Goal: Transaction & Acquisition: Purchase product/service

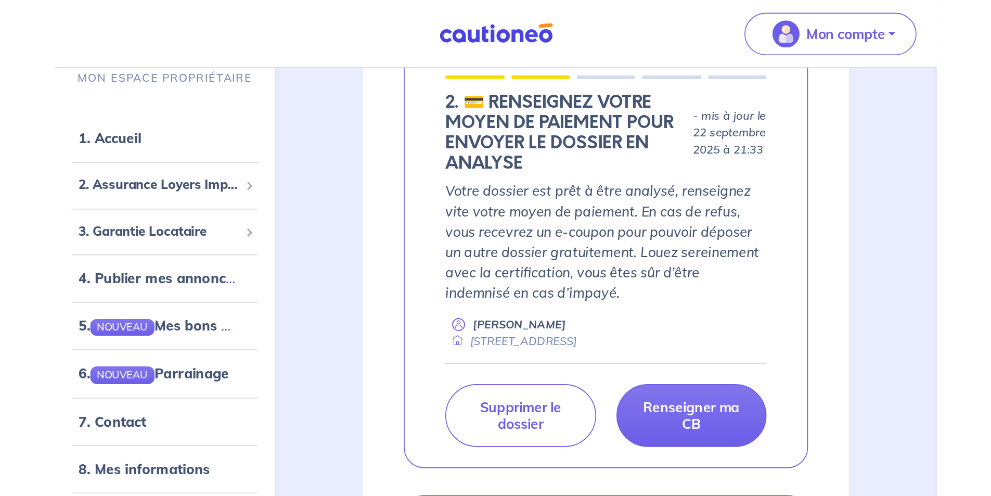
scroll to position [468, 0]
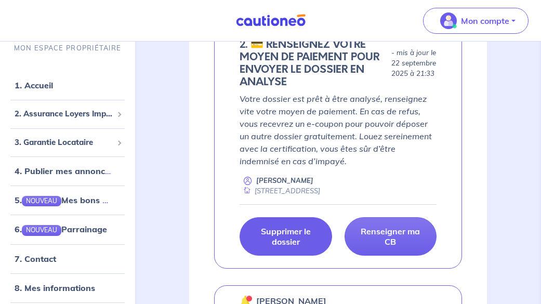
click at [293, 246] on p "Supprimer le dossier" at bounding box center [286, 236] width 66 height 21
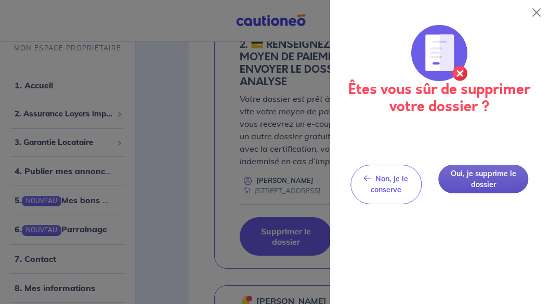
click at [468, 187] on button "Oui, je supprime le dossier" at bounding box center [483, 179] width 90 height 29
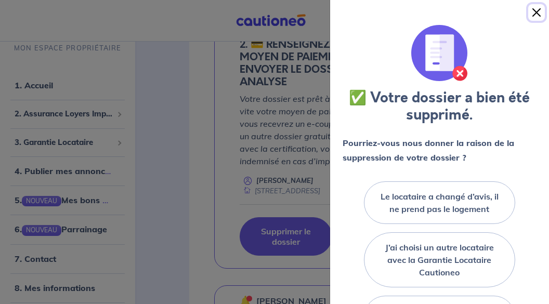
click at [533, 12] on button "Close" at bounding box center [536, 12] width 17 height 17
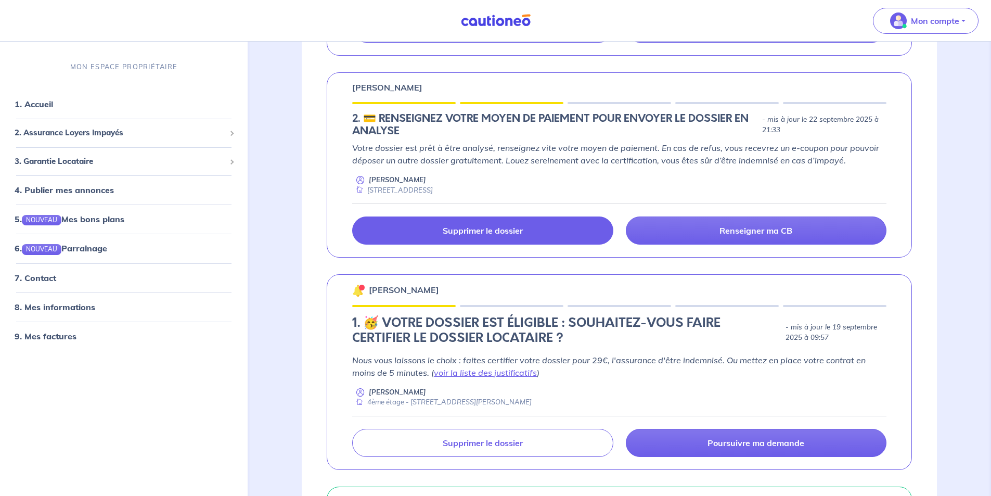
scroll to position [364, 0]
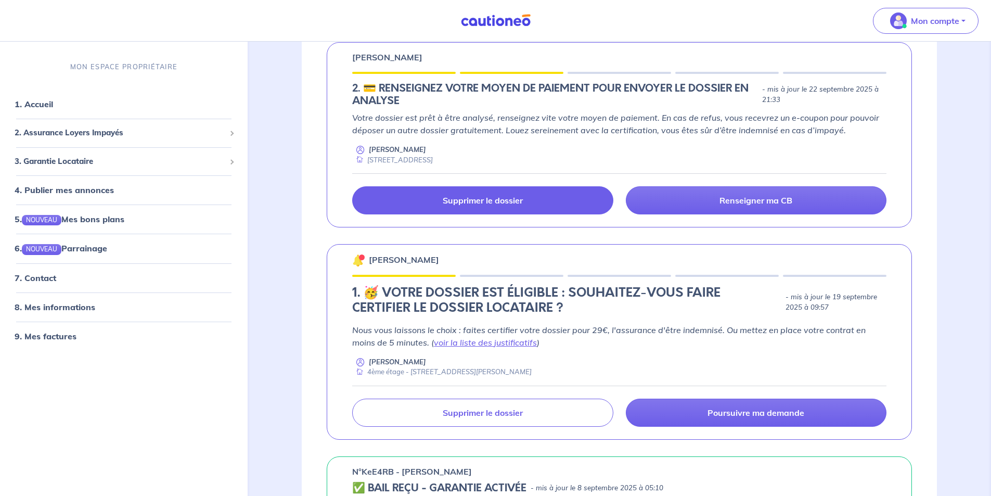
drag, startPoint x: 560, startPoint y: 419, endPoint x: 325, endPoint y: 248, distance: 290.8
click at [325, 248] on div "ALEXANDRE CARRIER 1. 🥳 VOTRE DOSSIER EST ÉLIGIBLE : SOUHAITEZ-VOUS FAIRE CERTIF…" at bounding box center [619, 341] width 635 height 195
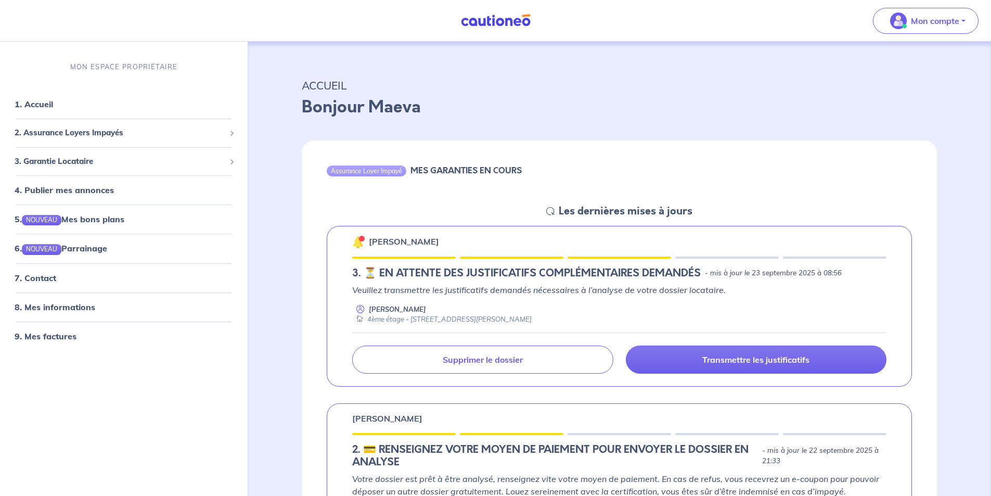
scroll to position [0, 0]
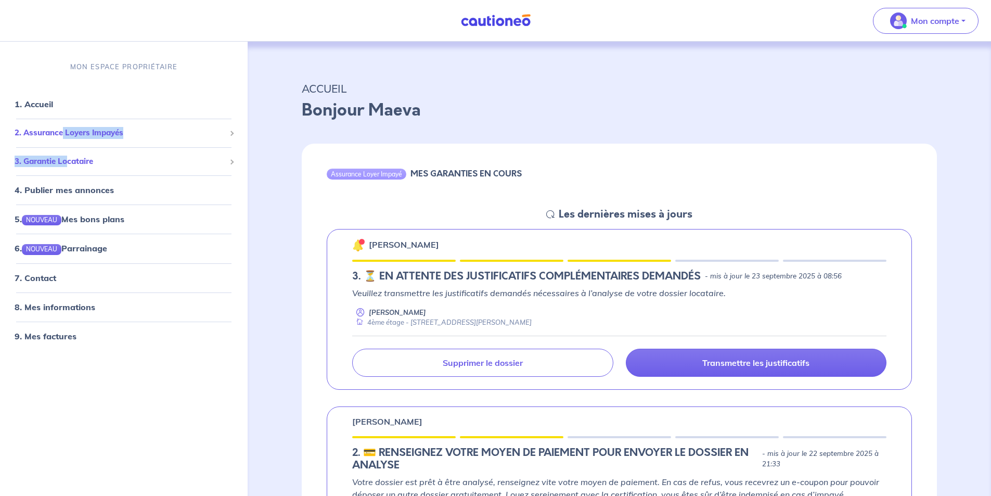
drag, startPoint x: 68, startPoint y: 159, endPoint x: 35, endPoint y: 130, distance: 43.8
click at [48, 130] on ul "1. Accueil 2. Assurance Loyers Impayés Souscrire Suivre mes dossiers Mes contra…" at bounding box center [124, 219] width 248 height 261
click at [34, 130] on span "2. Assurance Loyers Impayés" at bounding box center [120, 133] width 211 height 12
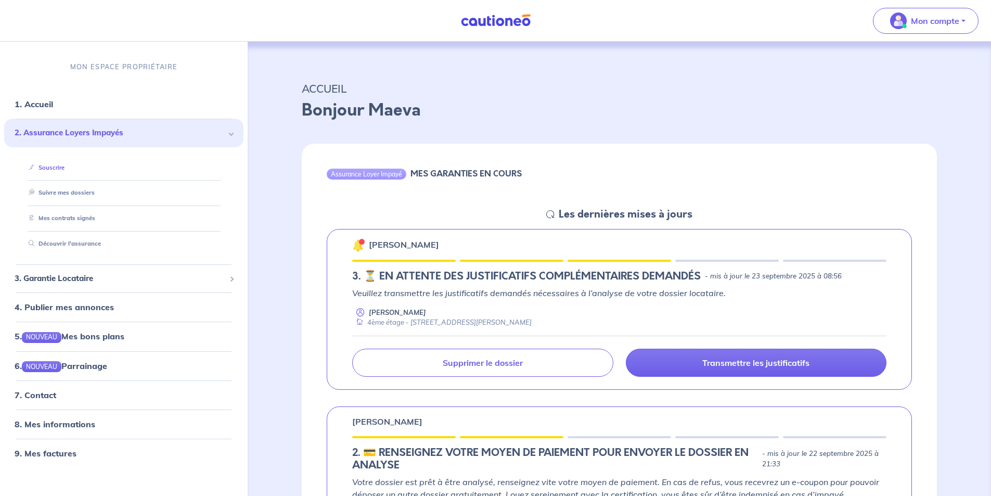
click at [61, 165] on link "Souscrire" at bounding box center [44, 167] width 40 height 7
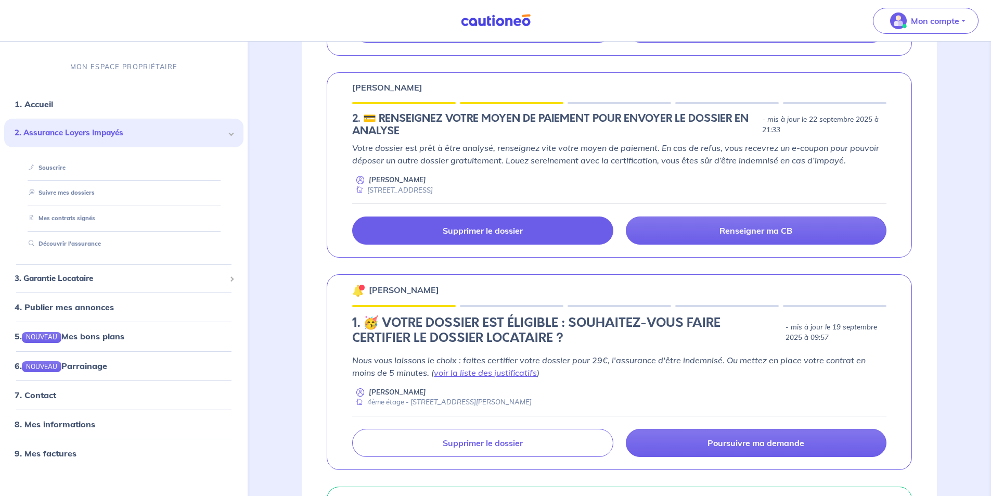
scroll to position [468, 0]
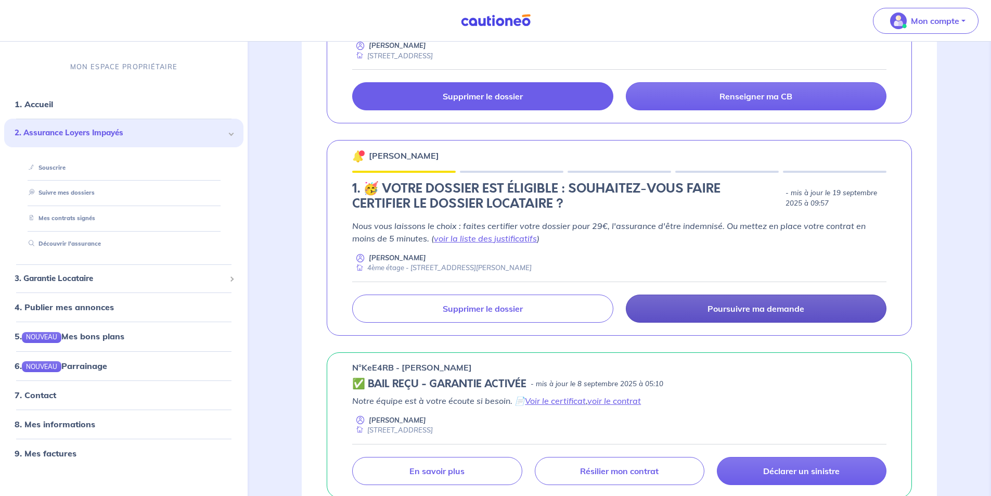
click at [549, 304] on p "Poursuivre ma demande" at bounding box center [755, 308] width 97 height 10
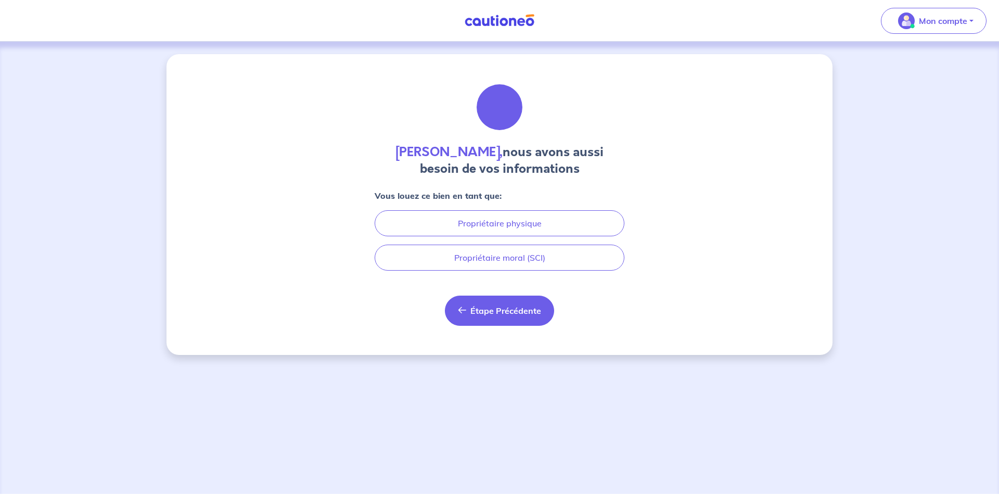
click at [499, 304] on span "Étape Précédente" at bounding box center [505, 310] width 71 height 10
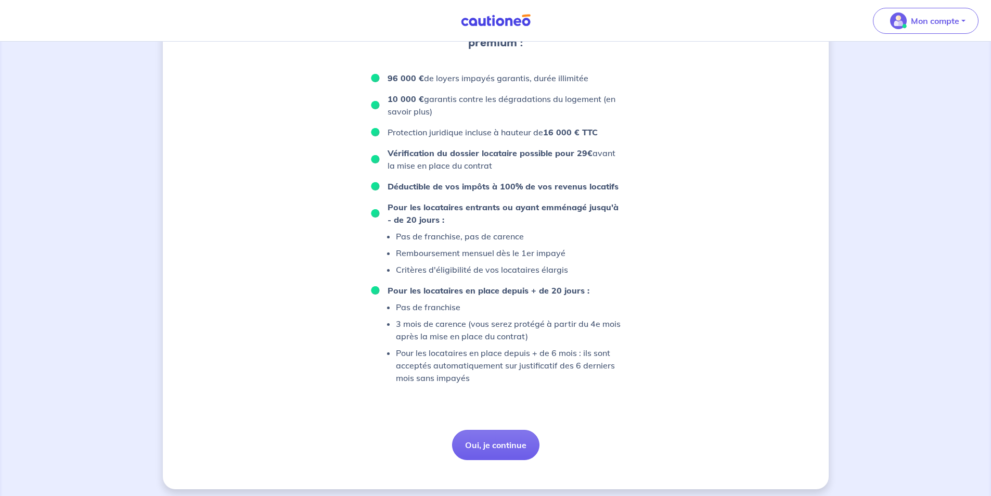
scroll to position [594, 0]
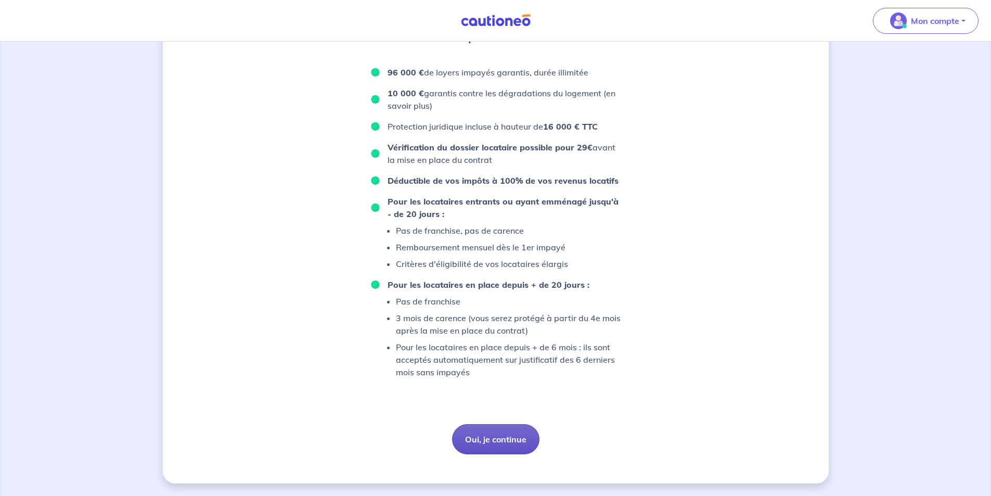
click at [488, 304] on button "Oui, je continue" at bounding box center [495, 439] width 87 height 30
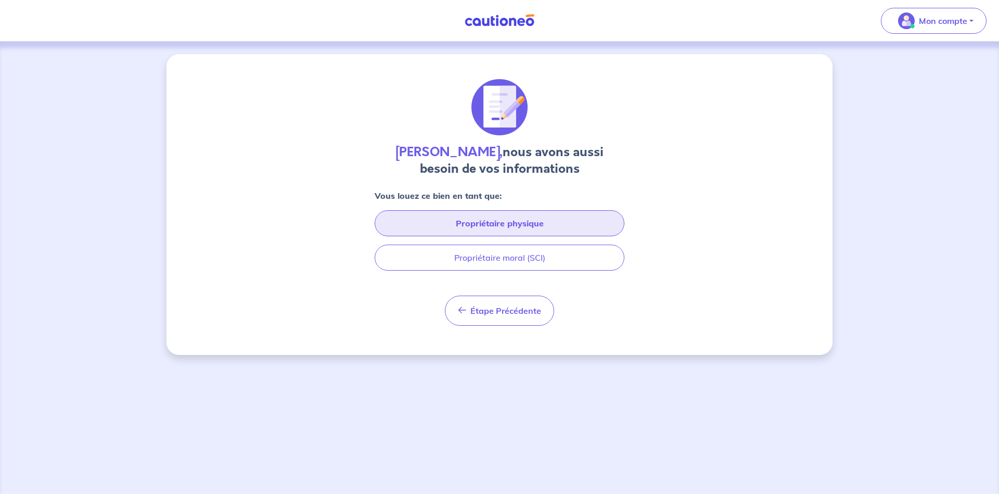
click at [526, 227] on button "Propriétaire physique" at bounding box center [500, 223] width 250 height 26
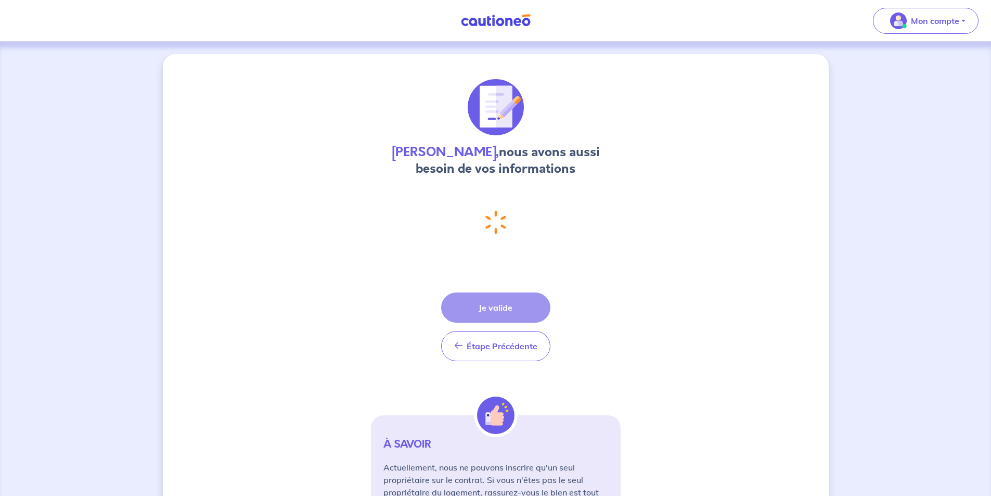
select select "FR"
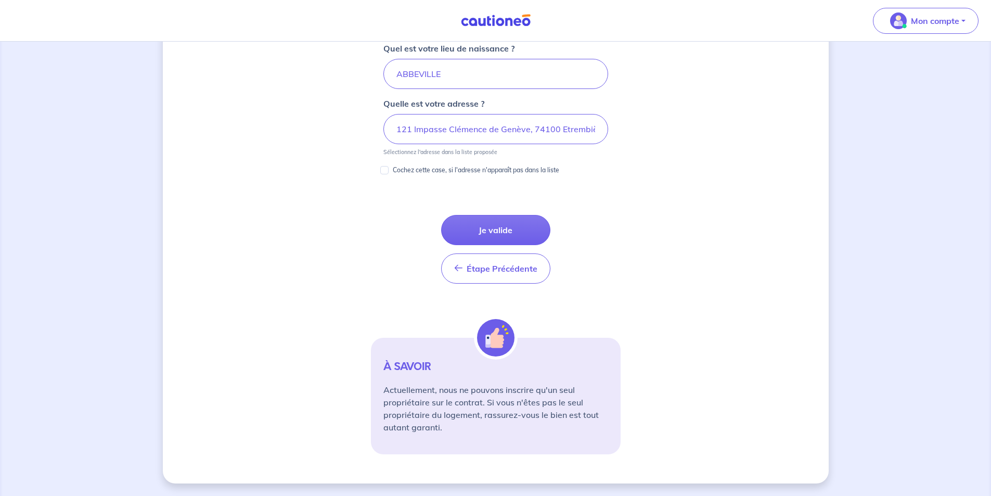
drag, startPoint x: 516, startPoint y: 220, endPoint x: 521, endPoint y: 227, distance: 8.7
click at [517, 221] on button "Je valide" at bounding box center [495, 230] width 109 height 30
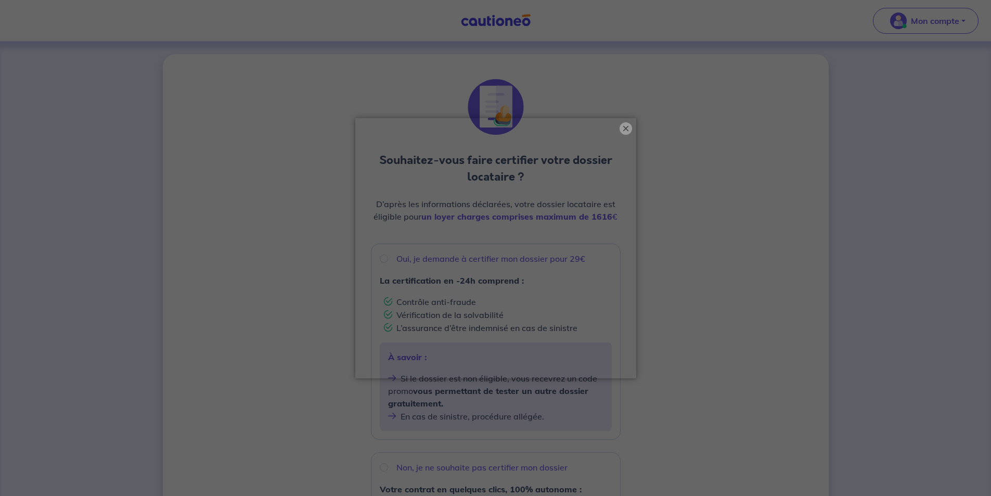
click at [549, 124] on button "×" at bounding box center [626, 128] width 12 height 12
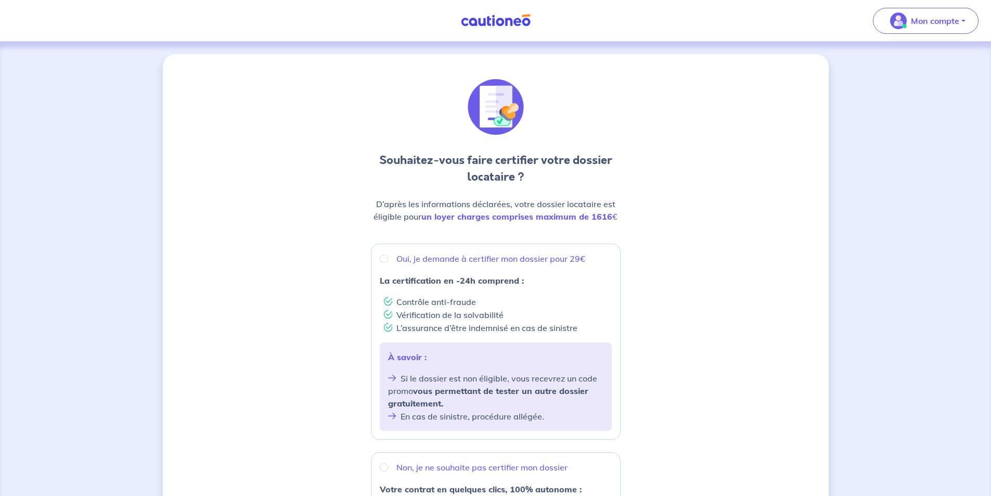
click at [463, 20] on img at bounding box center [496, 20] width 78 height 13
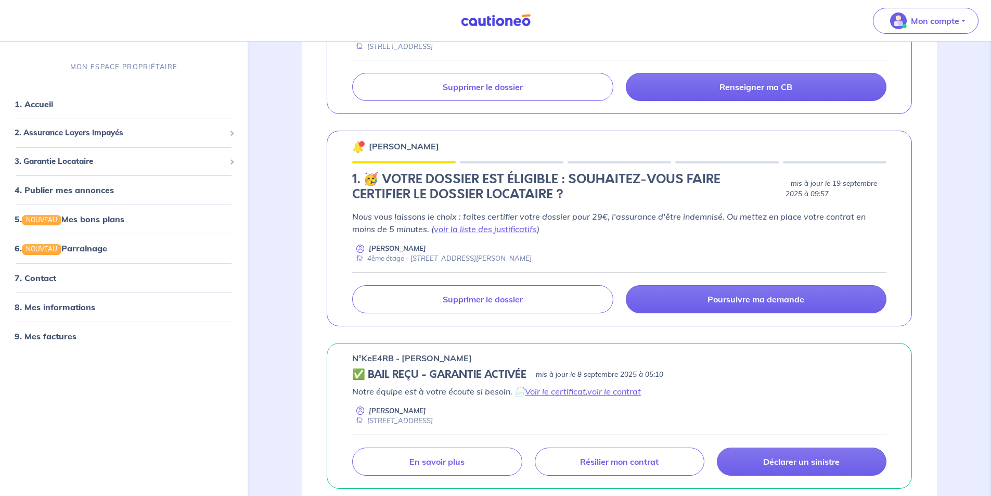
scroll to position [468, 0]
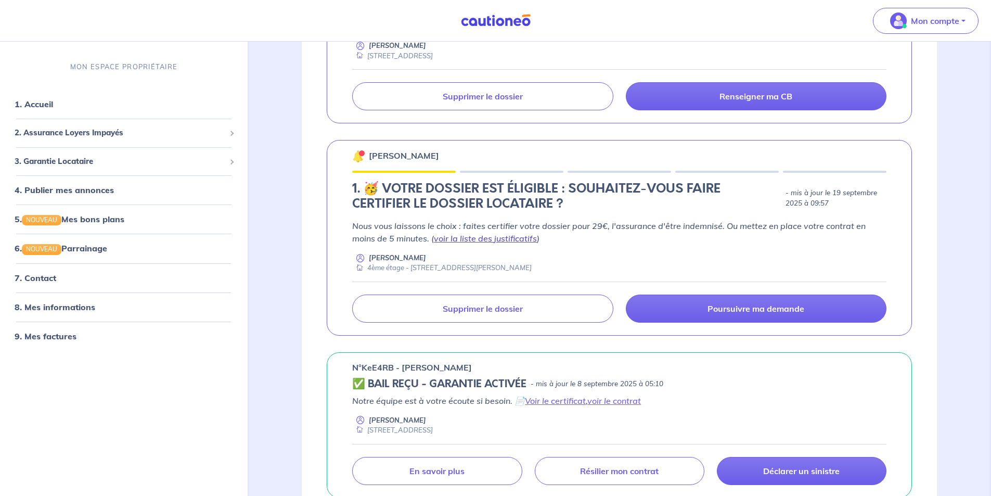
click at [475, 239] on link "voir la liste des justificatifs" at bounding box center [485, 238] width 103 height 10
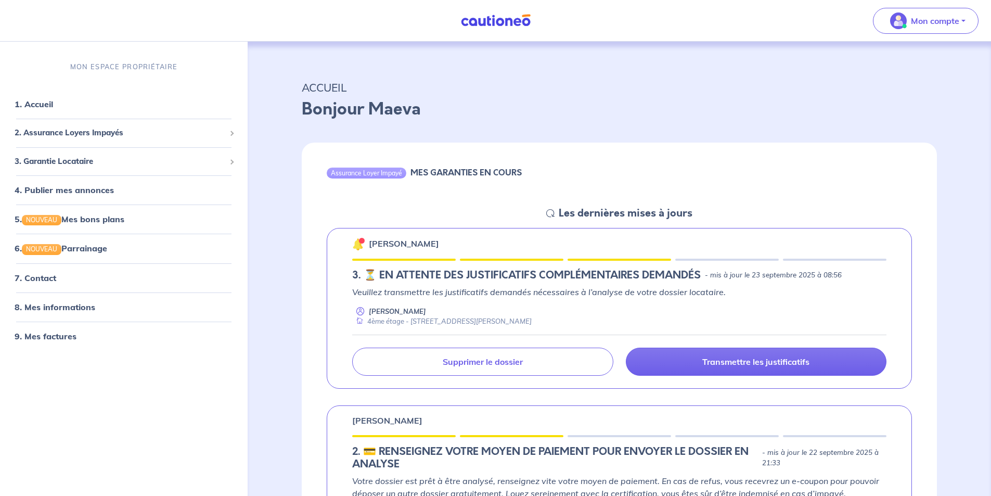
scroll to position [0, 0]
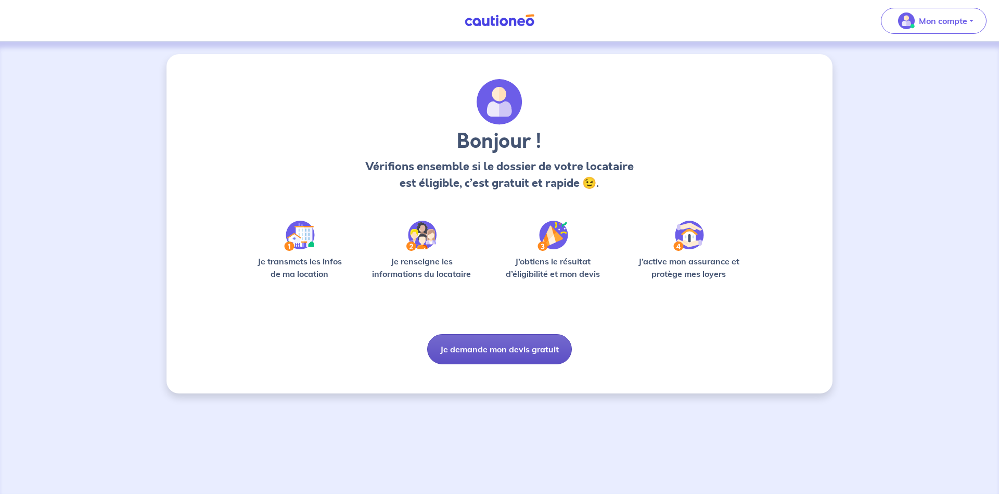
click at [478, 347] on button "Je demande mon devis gratuit" at bounding box center [499, 349] width 145 height 30
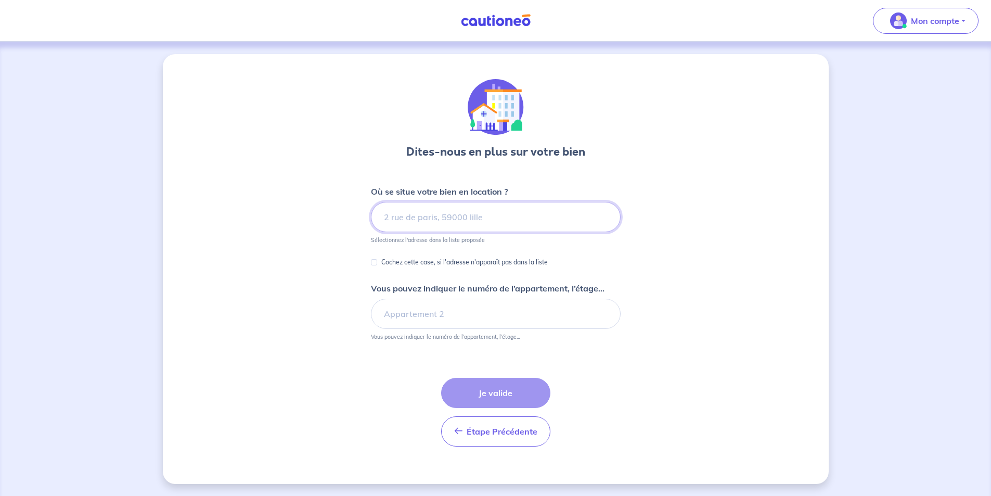
click at [457, 228] on input at bounding box center [496, 217] width 250 height 30
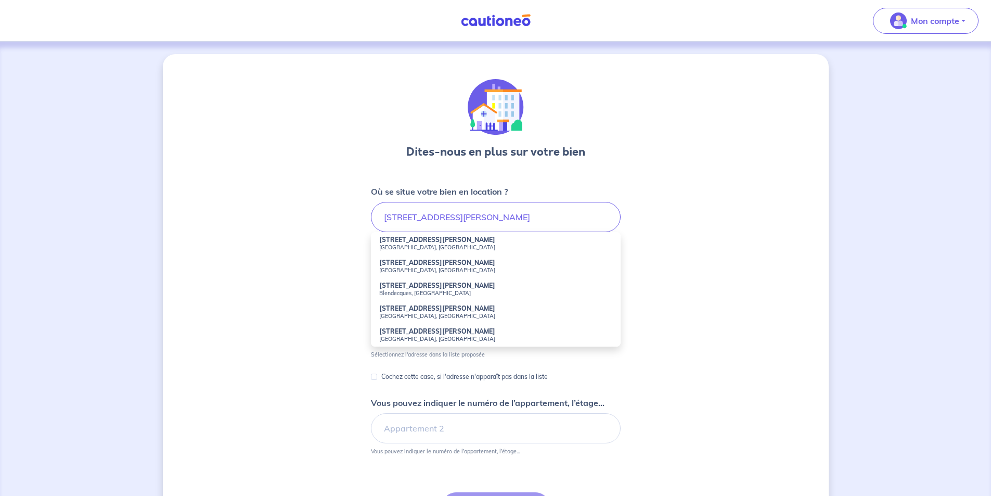
click at [458, 243] on li "[STREET_ADDRESS][PERSON_NAME]" at bounding box center [496, 243] width 250 height 23
type input "[STREET_ADDRESS][PERSON_NAME]"
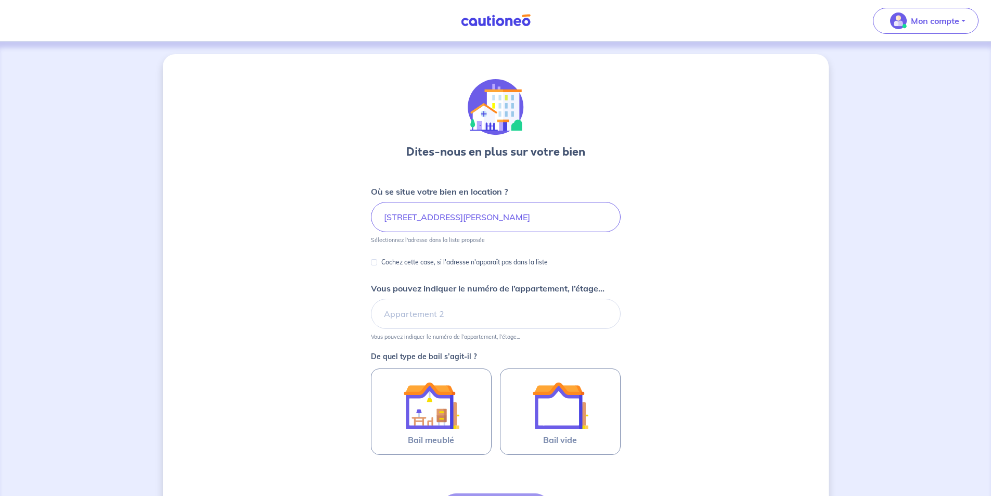
scroll to position [52, 0]
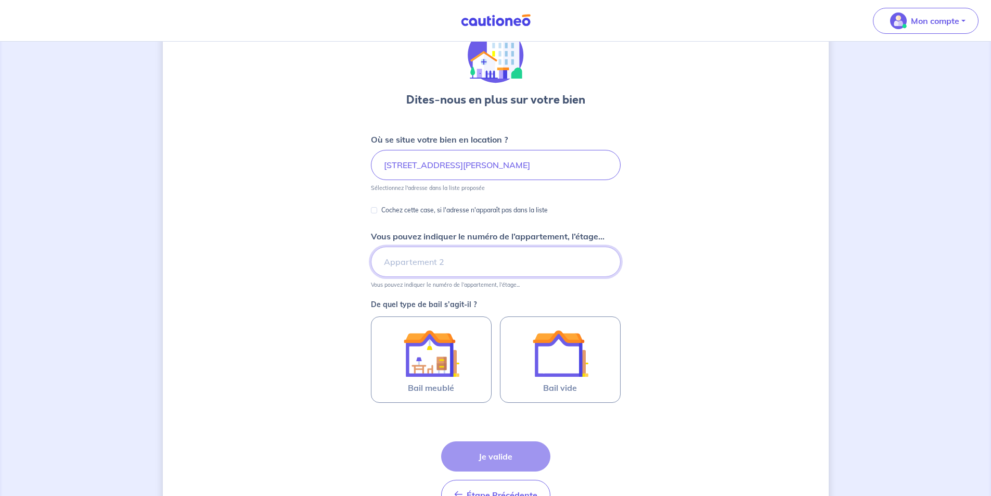
click at [433, 261] on input "Vous pouvez indiquer le numéro de l’appartement, l’étage..." at bounding box center [496, 262] width 250 height 30
type input "4ème étage"
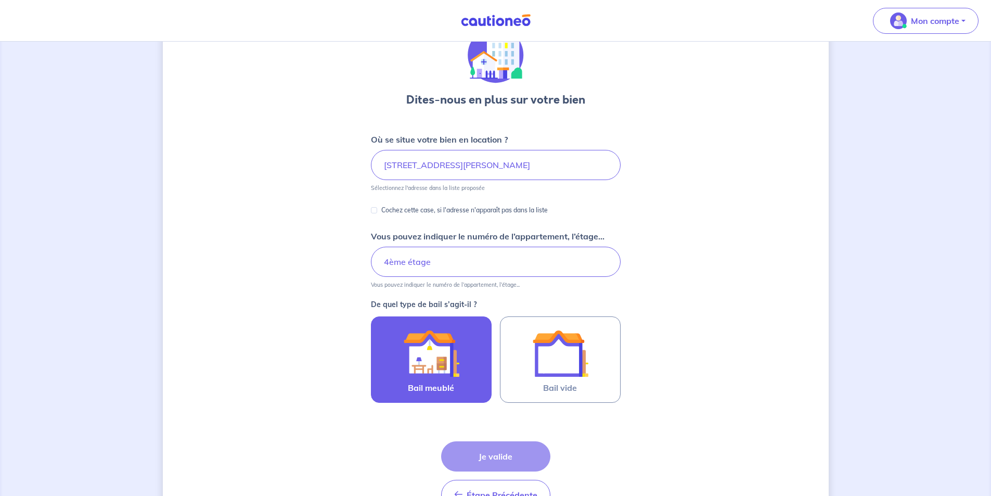
click at [446, 352] on img at bounding box center [431, 353] width 56 height 56
click at [0, 0] on input "Bail meublé" at bounding box center [0, 0] width 0 height 0
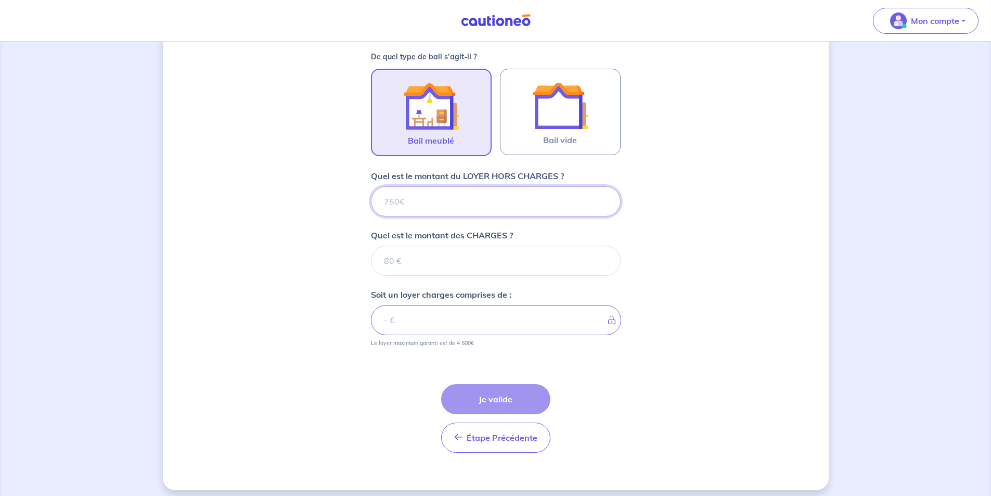
scroll to position [306, 0]
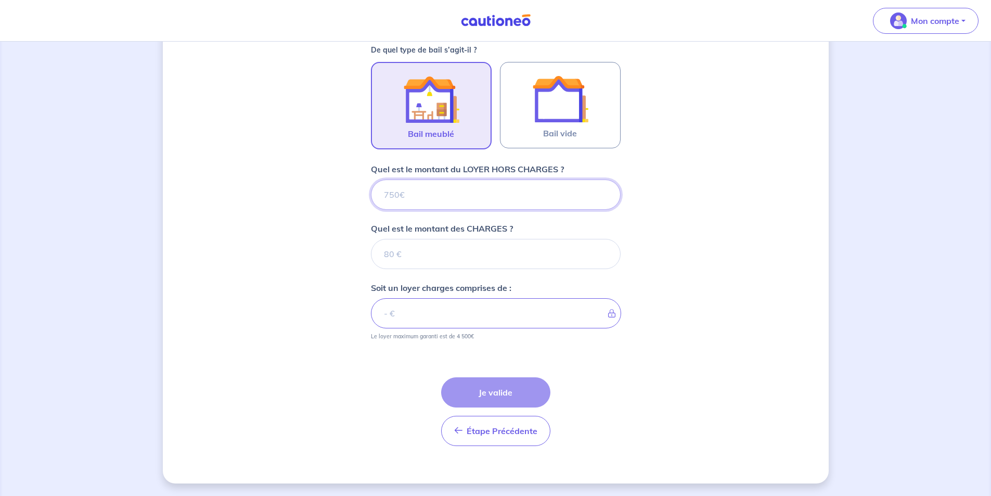
click at [427, 200] on input "Quel est le montant du LOYER HORS CHARGES ?" at bounding box center [496, 194] width 250 height 30
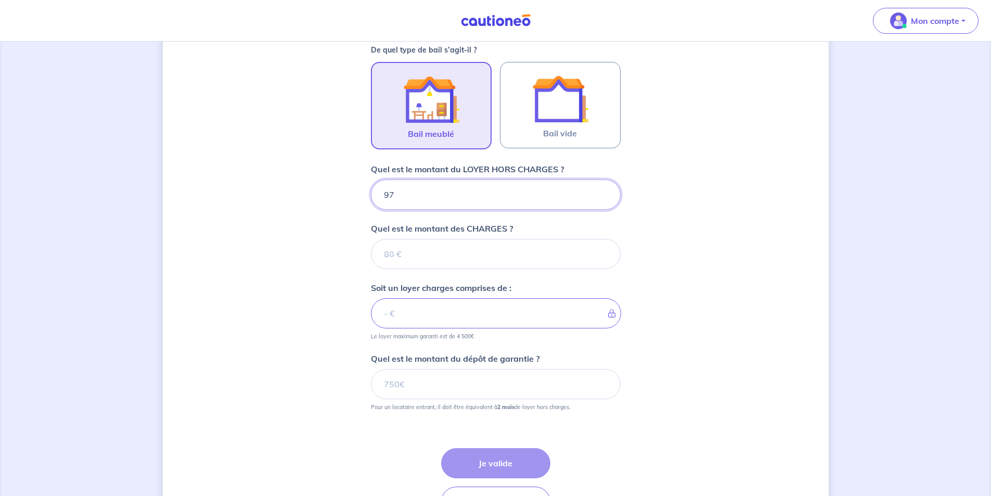
type input "970"
click at [420, 252] on input "Quel est le montant des CHARGES ?" at bounding box center [496, 254] width 250 height 30
drag, startPoint x: 444, startPoint y: 197, endPoint x: 358, endPoint y: 194, distance: 85.9
click at [358, 194] on div "Dites-nous en plus sur votre bien Où se situe votre bien en location ? [STREET_…" at bounding box center [496, 151] width 666 height 806
type input "880"
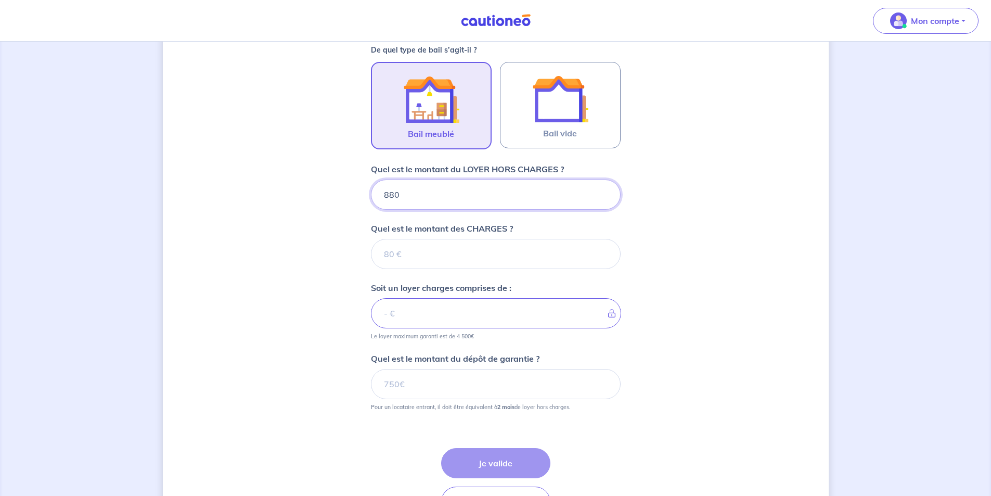
type input "880"
click at [386, 259] on input "Quel est le montant des CHARGES ?" at bounding box center [496, 254] width 250 height 30
type input "90"
type input "970"
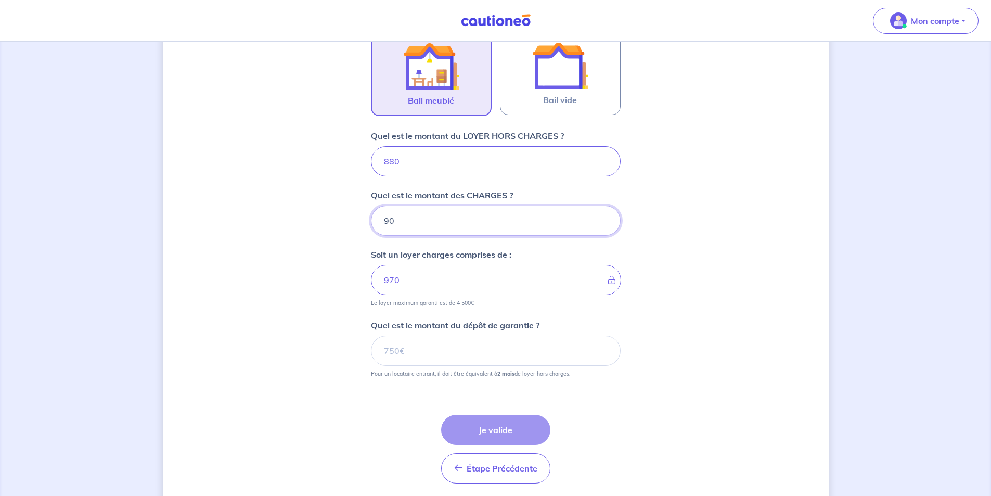
scroll to position [358, 0]
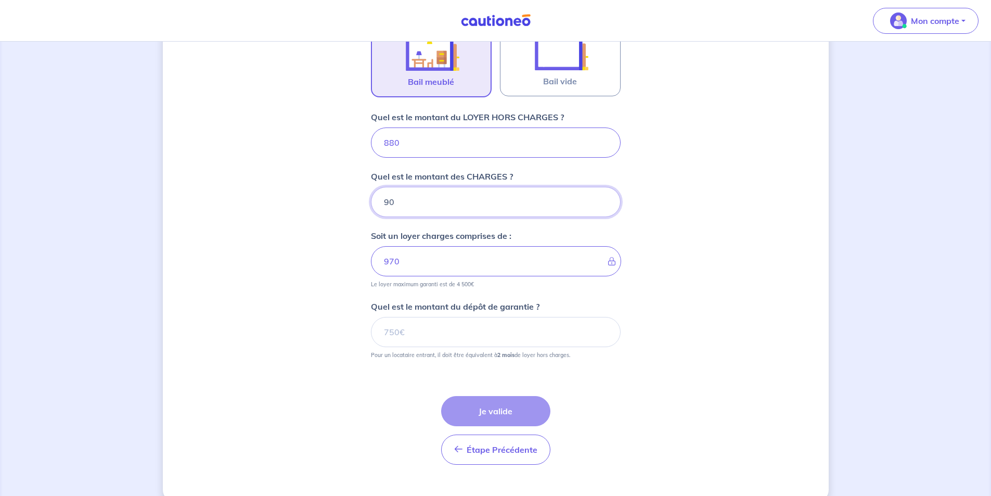
type input "90"
click at [380, 328] on input "Quel est le montant du dépôt de garantie ?" at bounding box center [496, 332] width 250 height 30
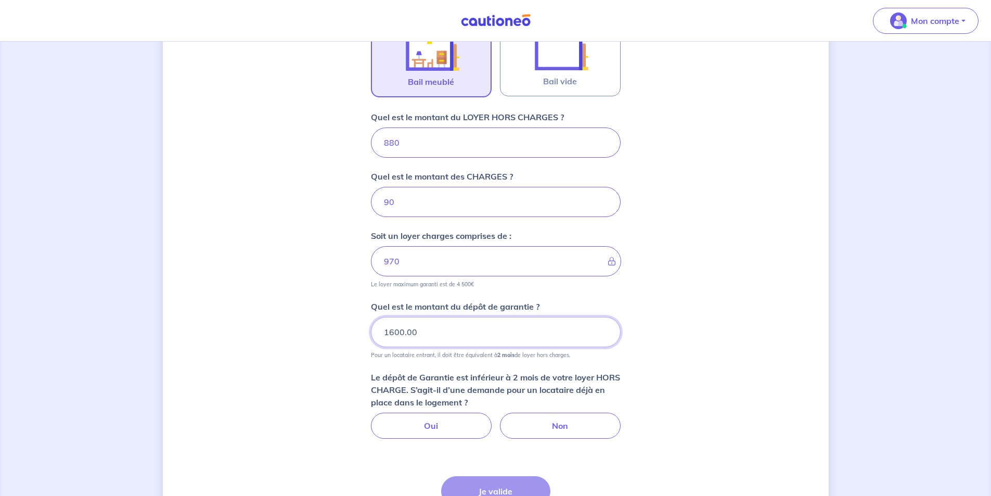
drag, startPoint x: 431, startPoint y: 336, endPoint x: 356, endPoint y: 336, distance: 75.4
click at [356, 336] on div "Dites-nous en plus sur votre bien Où se situe votre bien en location ? [STREET_…" at bounding box center [496, 139] width 666 height 886
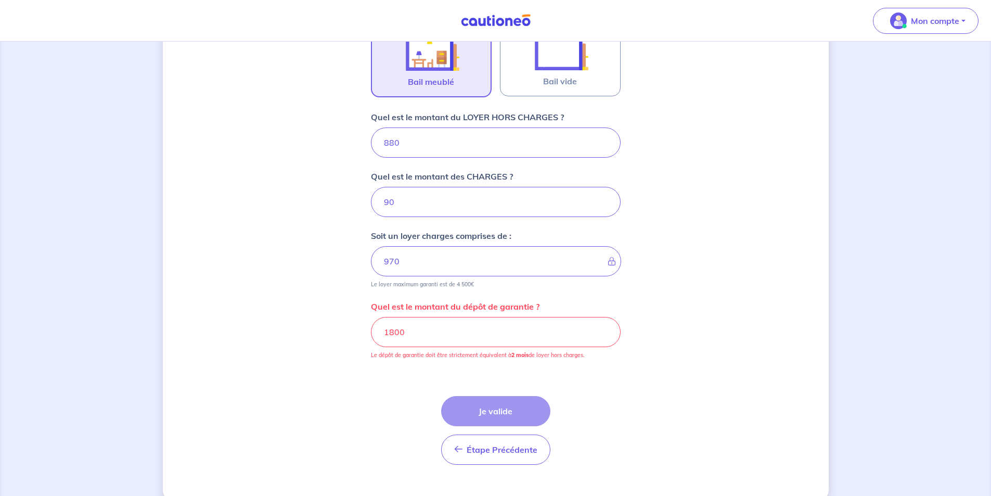
click at [378, 365] on form "Où se situe votre bien en location ? [STREET_ADDRESS][PERSON_NAME] Sélectionnez…" at bounding box center [496, 150] width 250 height 646
click at [230, 427] on div "Dites-nous en plus sur votre bien Où se situe votre bien en location ? [STREET_…" at bounding box center [496, 99] width 666 height 806
drag, startPoint x: 421, startPoint y: 337, endPoint x: 332, endPoint y: 327, distance: 89.0
click at [332, 327] on div "Dites-nous en plus sur votre bien Où se situe votre bien en location ? [STREET_…" at bounding box center [496, 99] width 666 height 806
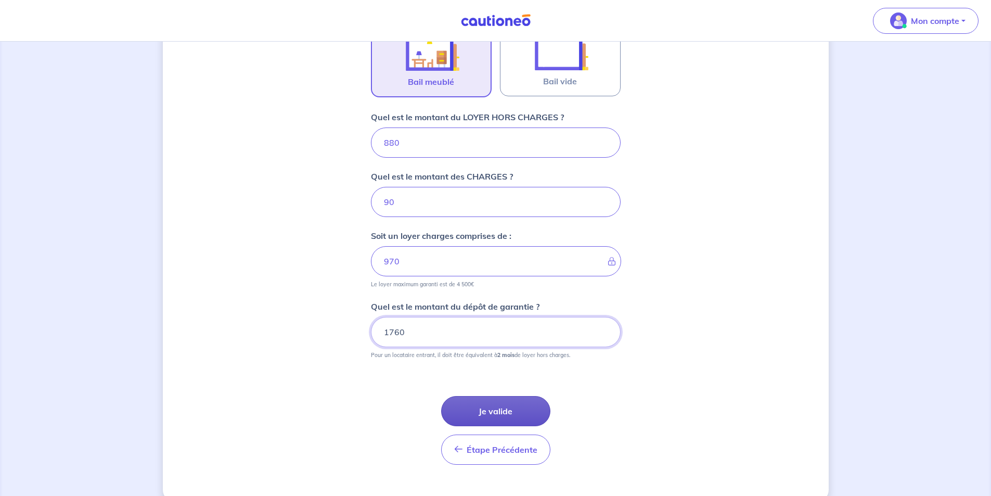
type input "1760"
click at [518, 414] on button "Je valide" at bounding box center [495, 411] width 109 height 30
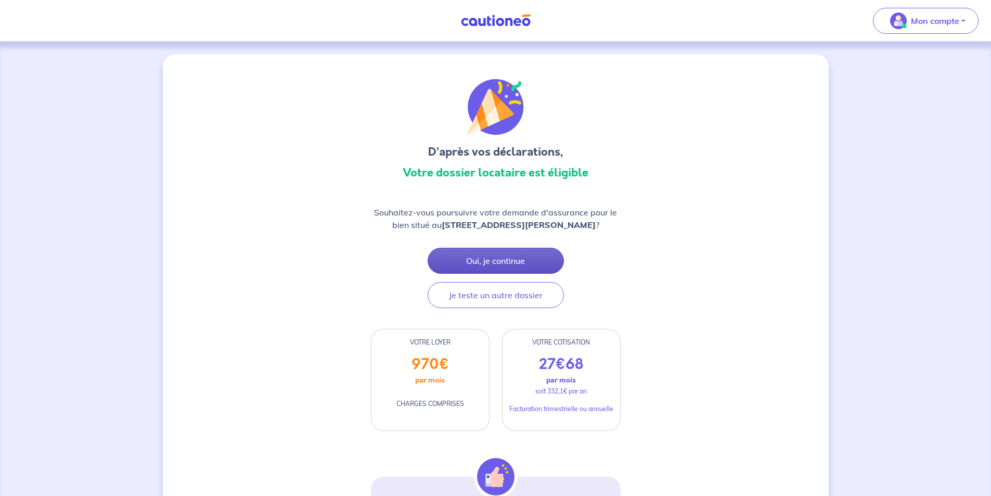
click at [482, 260] on button "Oui, je continue" at bounding box center [496, 261] width 136 height 26
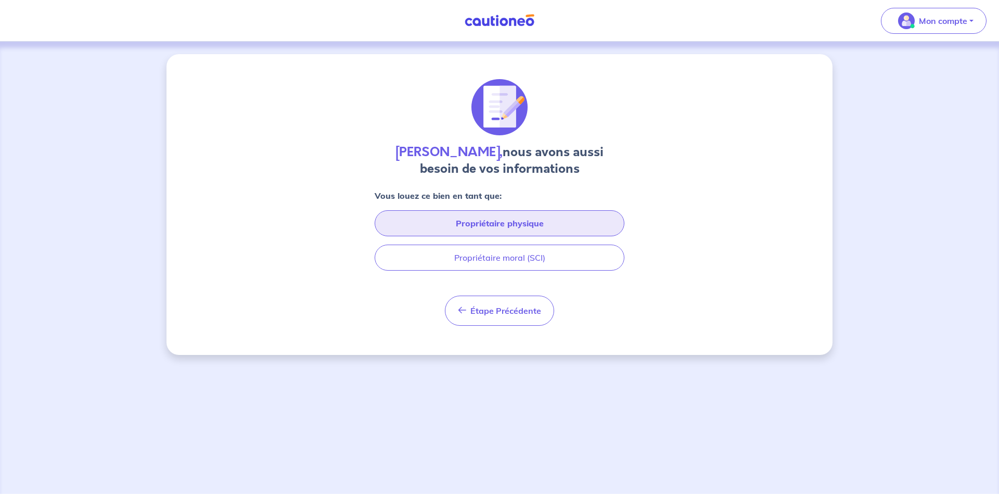
click at [486, 222] on button "Propriétaire physique" at bounding box center [500, 223] width 250 height 26
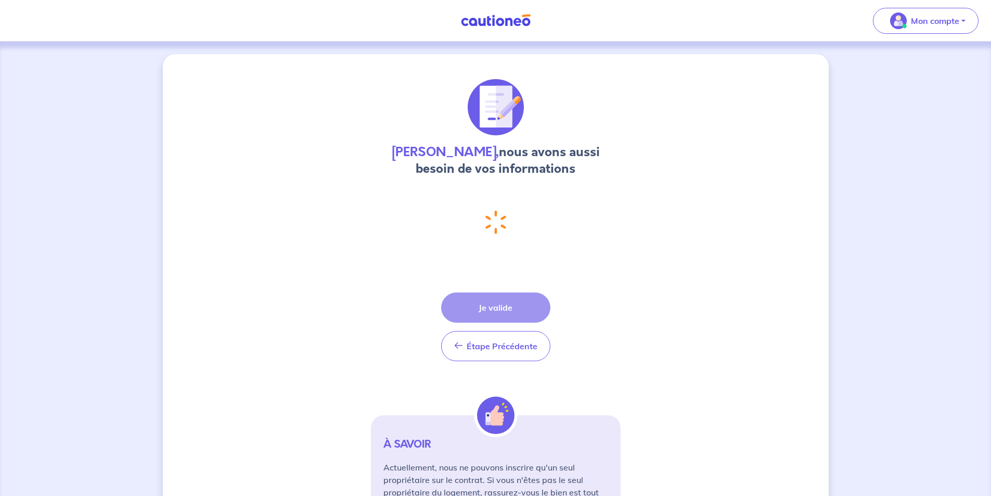
select select "FR"
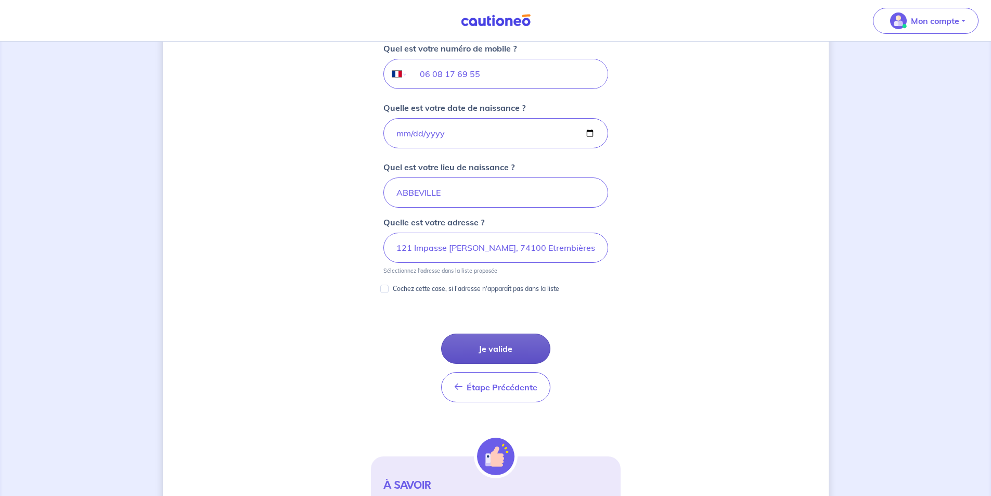
click at [491, 349] on button "Je valide" at bounding box center [495, 348] width 109 height 30
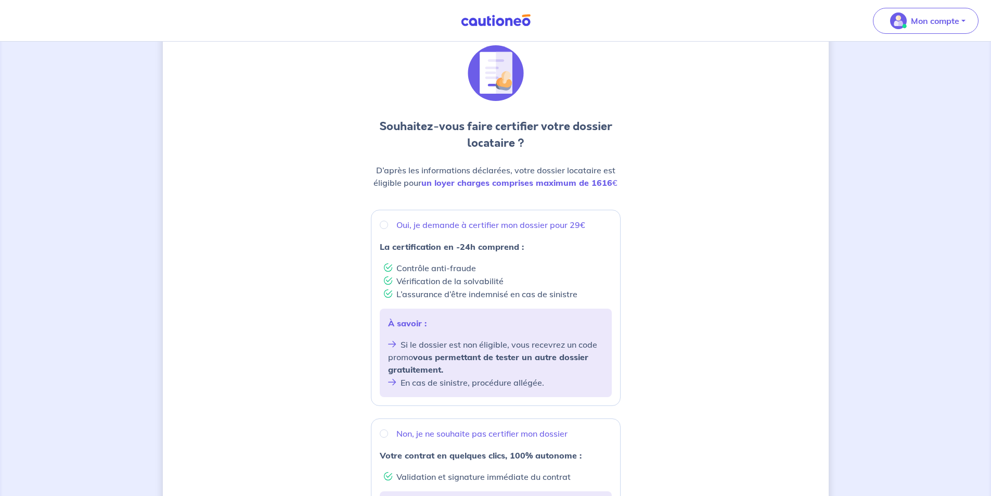
scroll to position [52, 0]
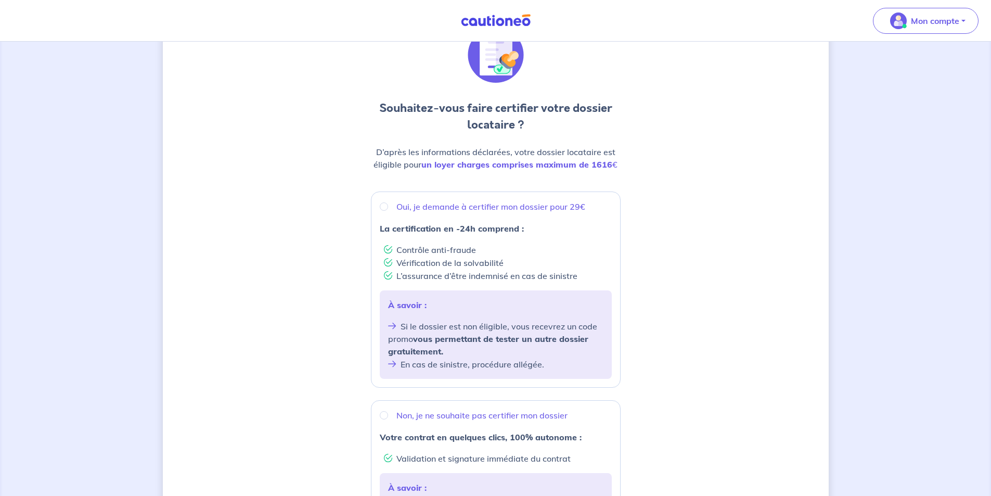
click at [419, 210] on p "Oui, je demande à certifier mon dossier pour 29€" at bounding box center [490, 206] width 189 height 12
click at [388, 210] on input "Oui, je demande à certifier mon dossier pour 29€" at bounding box center [384, 206] width 8 height 8
radio input "true"
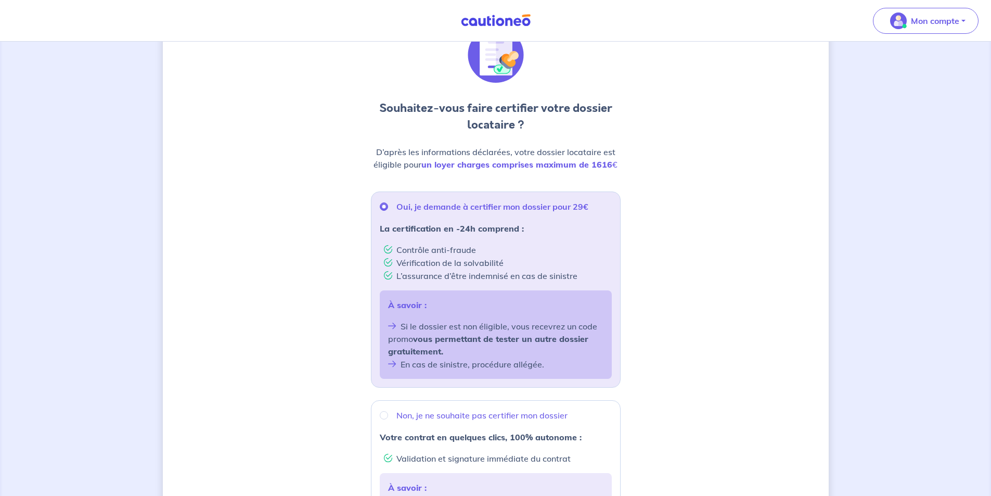
click at [500, 319] on div "À savoir : Si le dossier est non éligible, vous recevrez un code promo vous per…" at bounding box center [496, 334] width 232 height 88
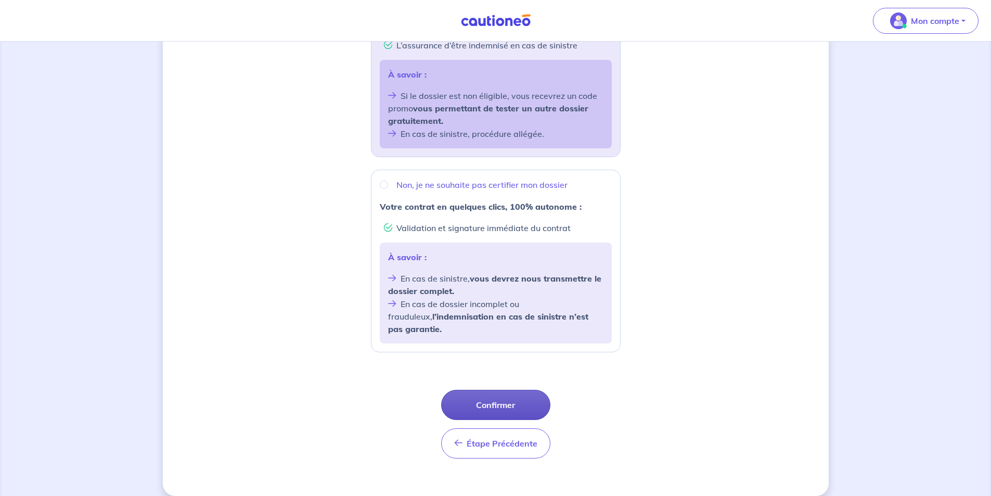
click at [509, 390] on button "Confirmer" at bounding box center [495, 405] width 109 height 30
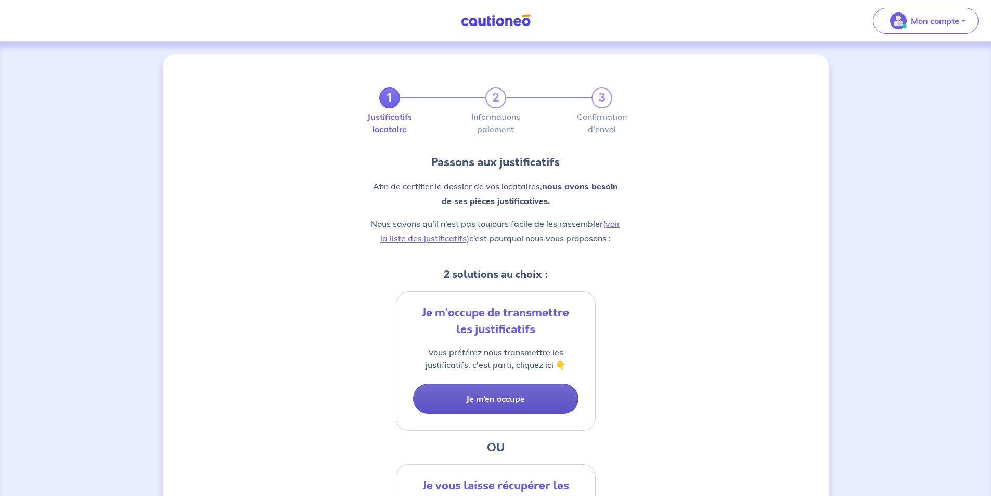
click at [507, 402] on button "Je m’en occupe" at bounding box center [495, 398] width 165 height 30
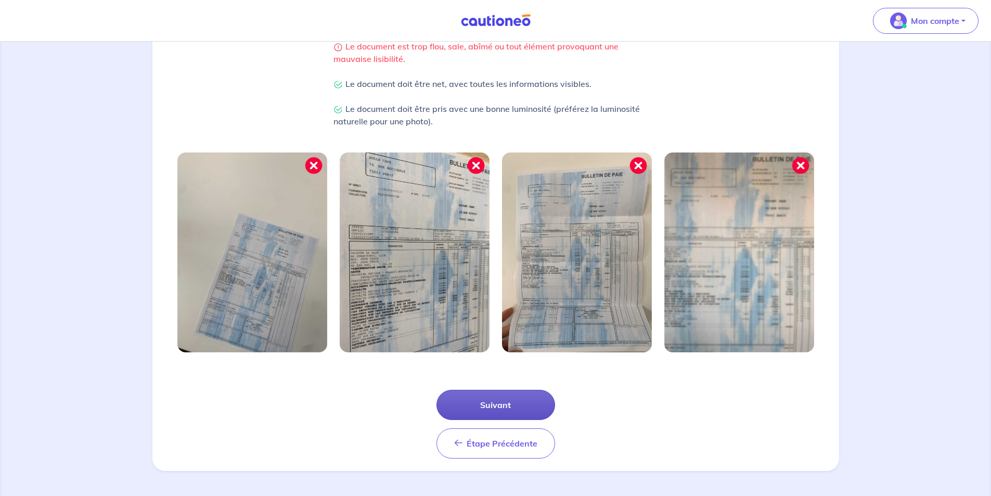
click at [500, 409] on button "Suivant" at bounding box center [495, 405] width 119 height 30
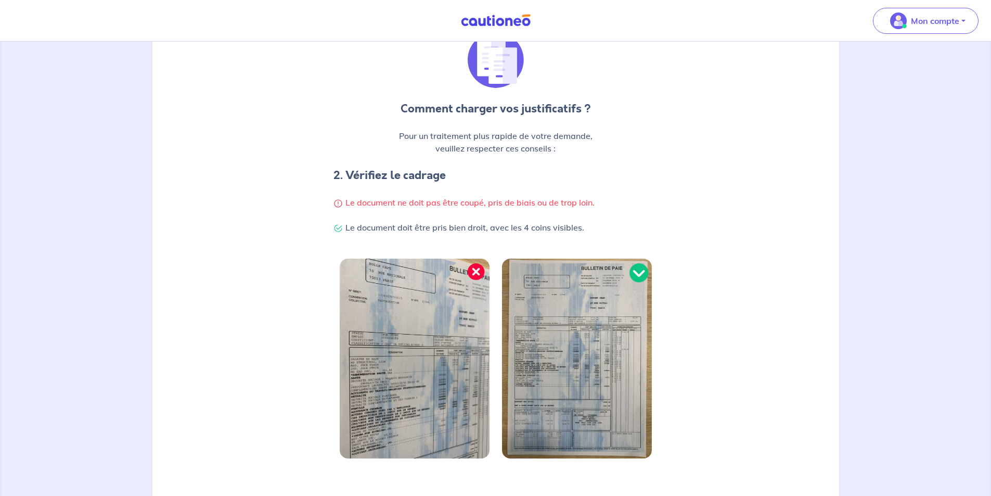
scroll to position [199, 0]
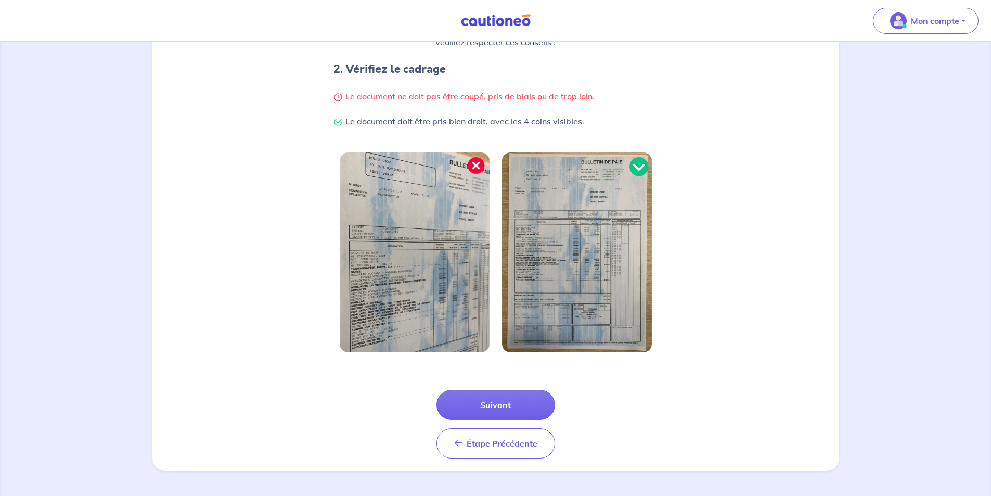
click at [503, 409] on button "Suivant" at bounding box center [495, 405] width 119 height 30
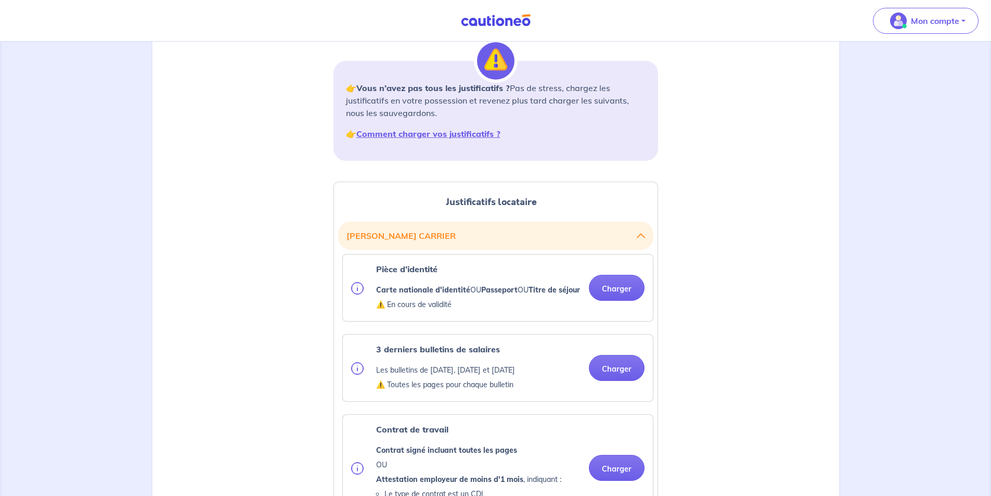
scroll to position [208, 0]
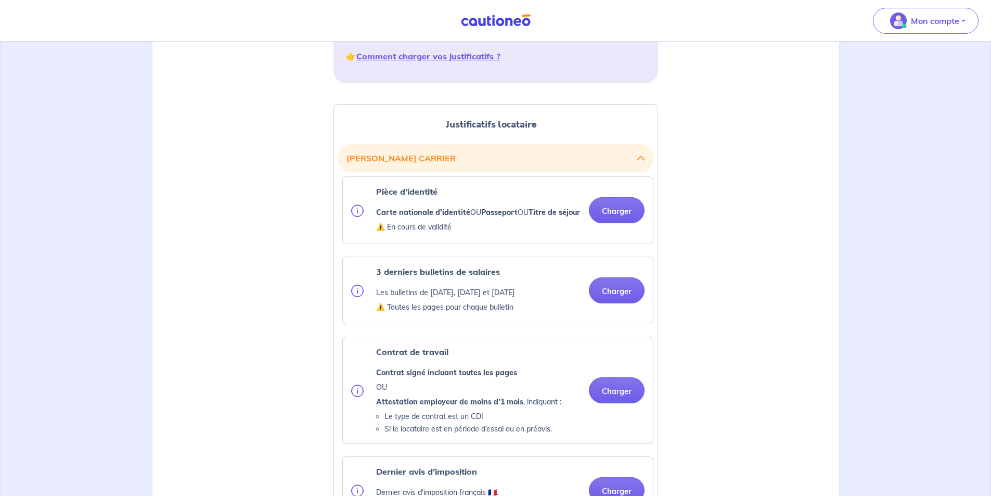
click at [641, 153] on button "[PERSON_NAME]" at bounding box center [495, 158] width 299 height 20
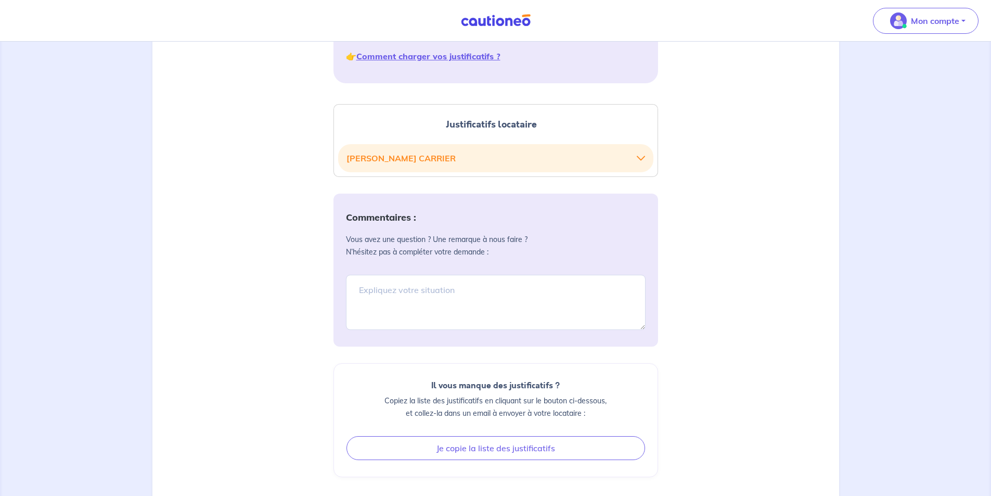
click at [641, 153] on button "[PERSON_NAME]" at bounding box center [495, 158] width 299 height 20
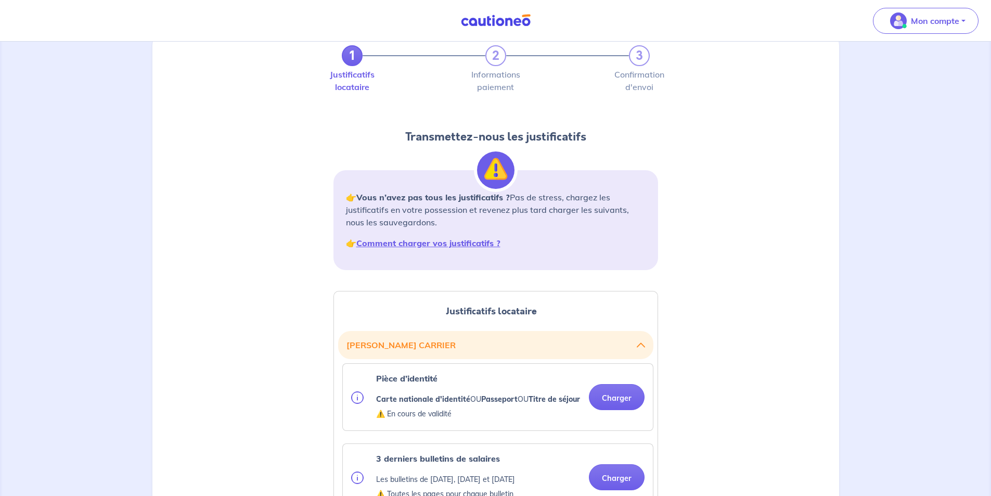
scroll to position [0, 0]
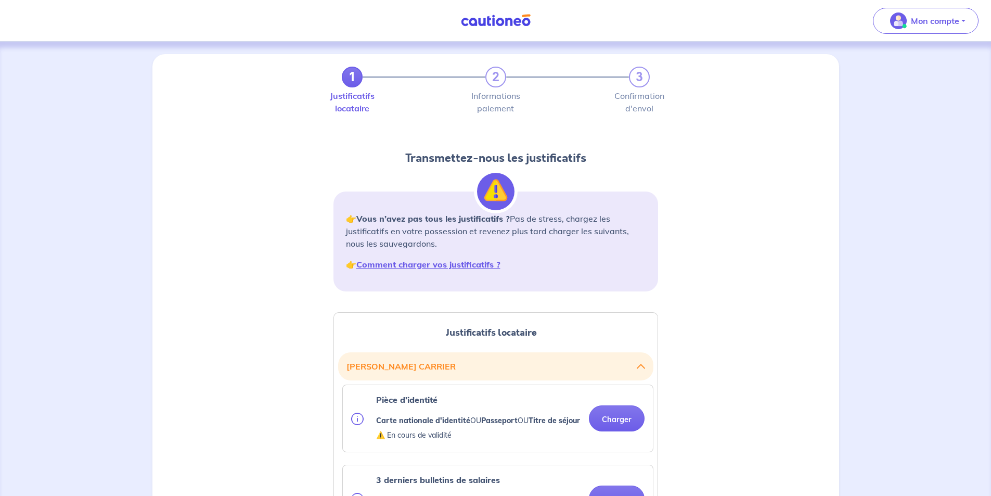
click at [500, 17] on img at bounding box center [496, 20] width 78 height 13
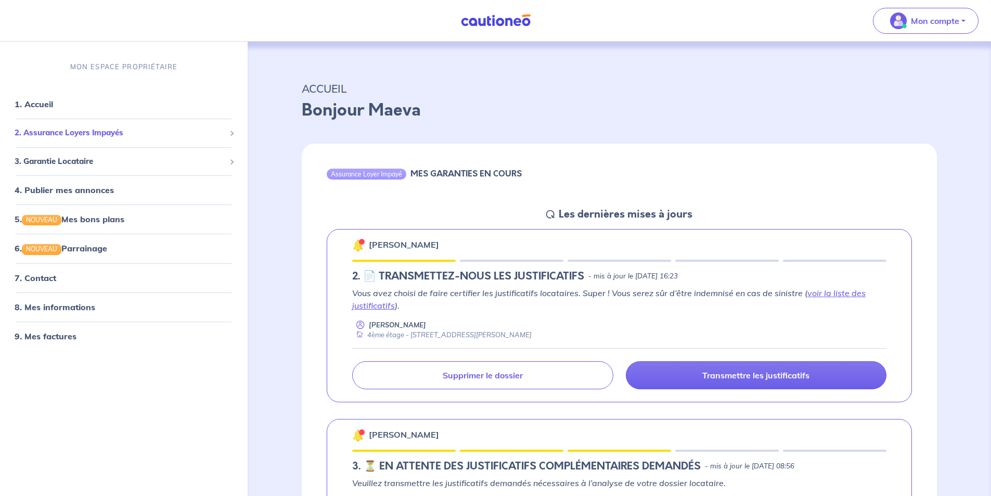
click at [81, 135] on span "2. Assurance Loyers Impayés" at bounding box center [120, 133] width 211 height 12
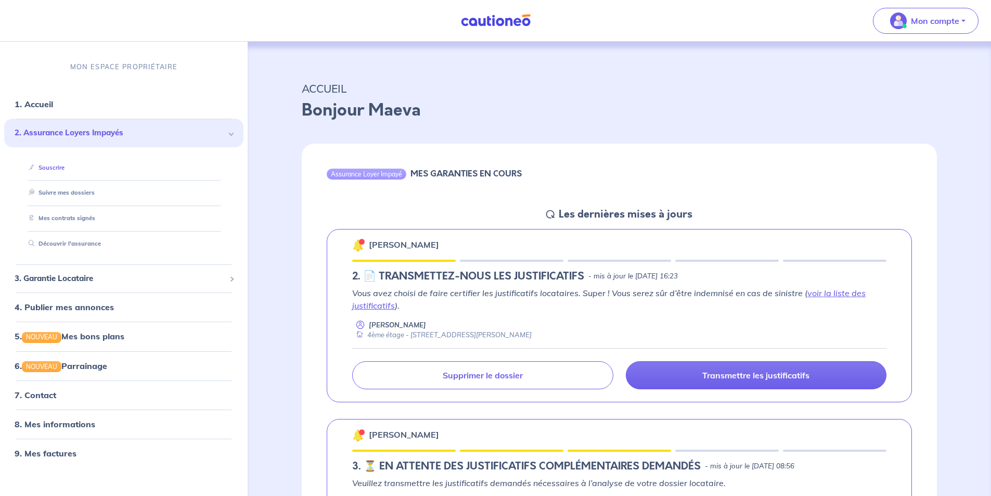
click at [65, 167] on link "Souscrire" at bounding box center [44, 167] width 40 height 7
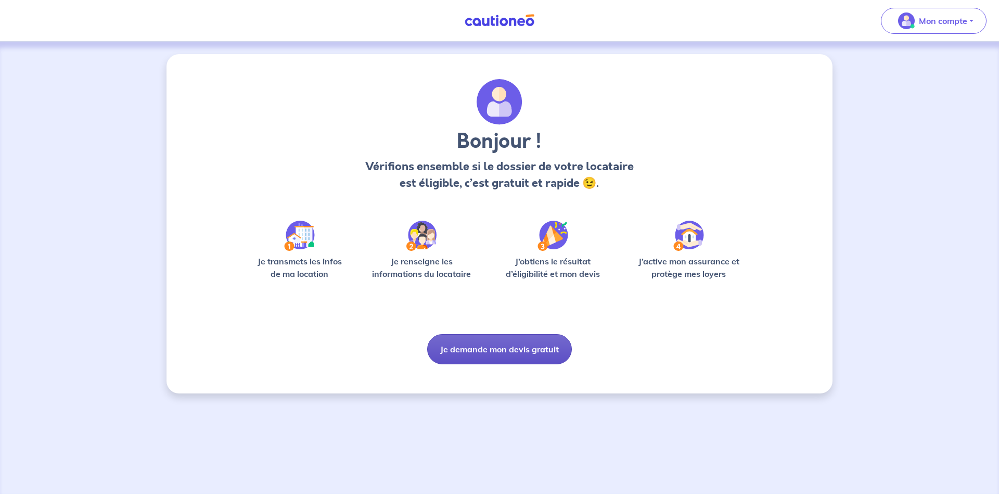
click at [484, 349] on button "Je demande mon devis gratuit" at bounding box center [499, 349] width 145 height 30
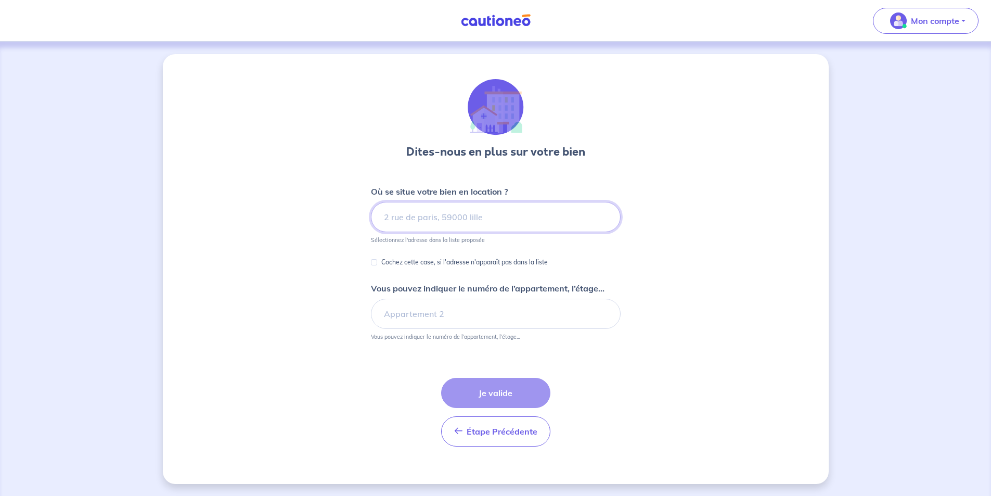
click at [451, 220] on input at bounding box center [496, 217] width 250 height 30
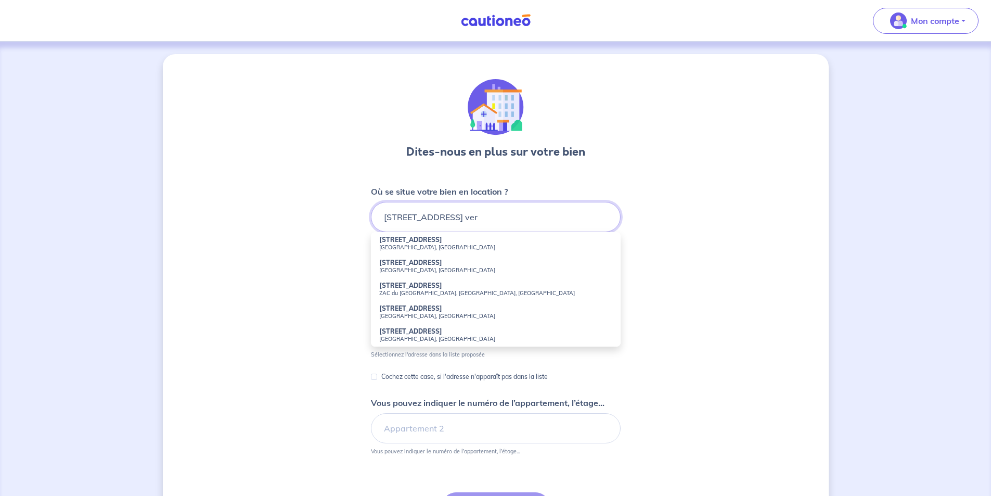
click at [424, 216] on input "15 rue jule ver" at bounding box center [496, 217] width 250 height 30
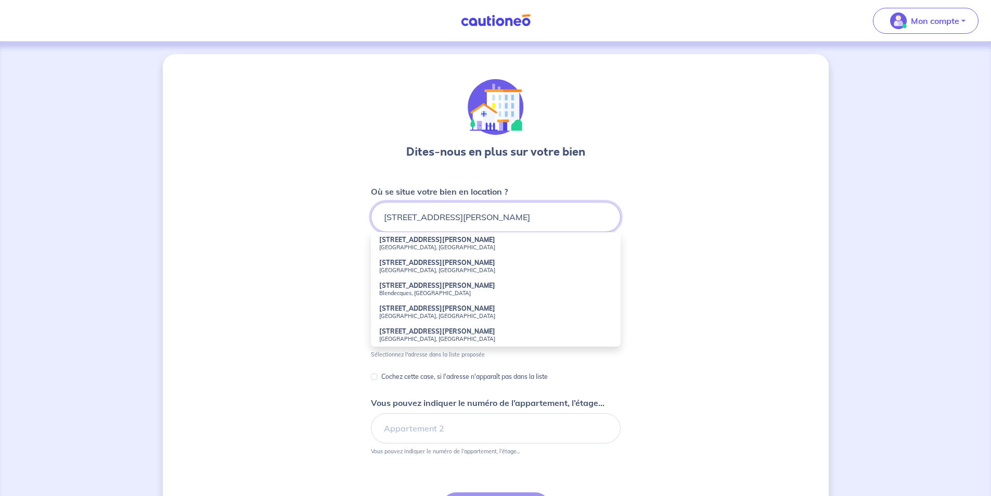
click at [442, 218] on input "[STREET_ADDRESS][PERSON_NAME]" at bounding box center [496, 217] width 250 height 30
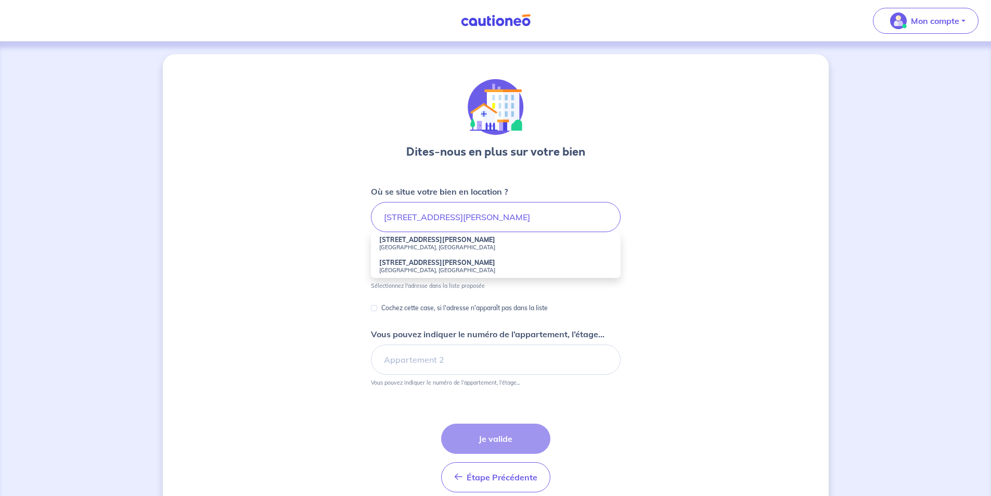
click at [424, 243] on small "Annemasse, France" at bounding box center [495, 246] width 233 height 7
type input "15 Rue Jules Verne, Annemasse, France"
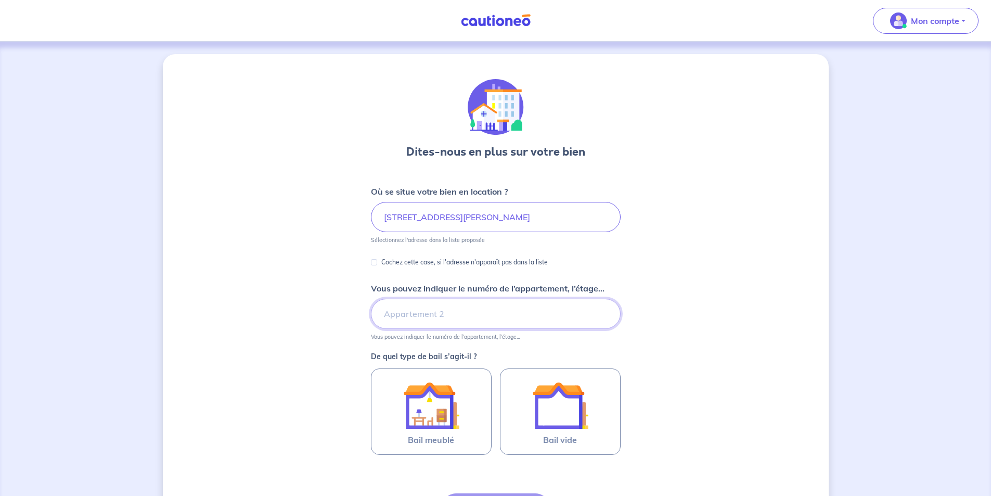
click at [421, 325] on input "Vous pouvez indiquer le numéro de l’appartement, l’étage..." at bounding box center [496, 314] width 250 height 30
type input "4ème étage"
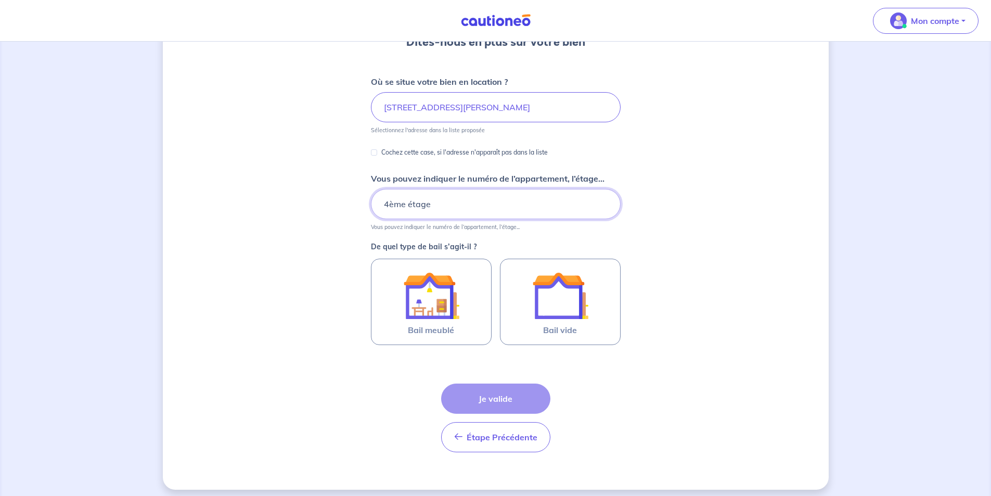
scroll to position [116, 0]
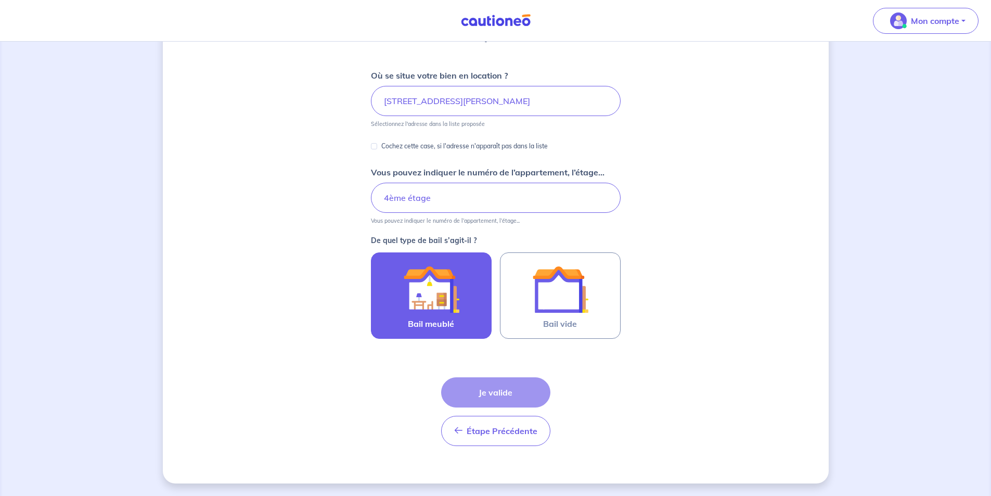
click at [437, 310] on img at bounding box center [431, 289] width 56 height 56
click at [0, 0] on input "Bail meublé" at bounding box center [0, 0] width 0 height 0
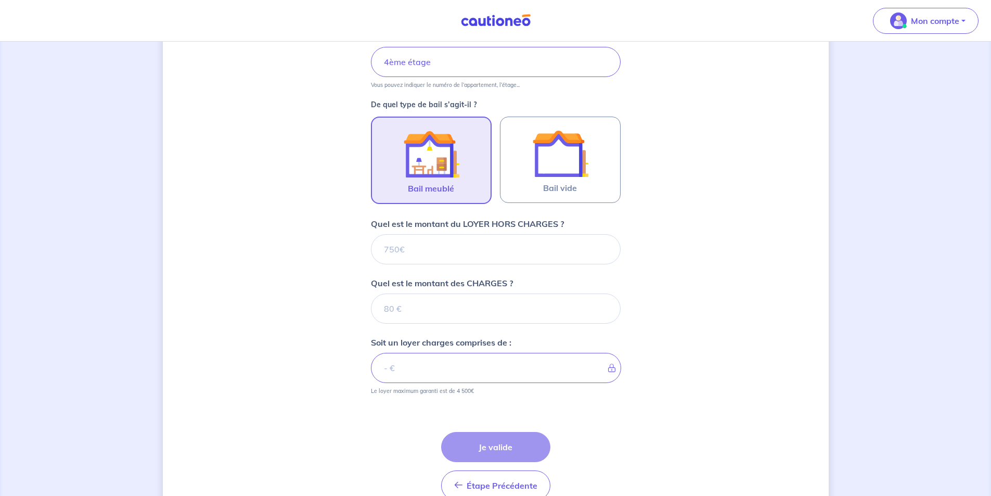
scroll to position [306, 0]
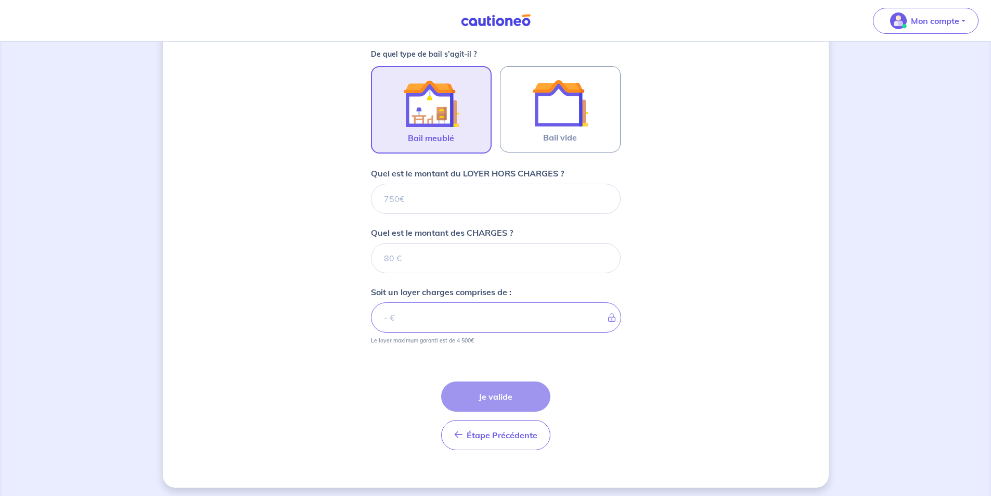
click at [441, 395] on div "Étape Précédente Précédent Je valide Je valide" at bounding box center [496, 403] width 250 height 94
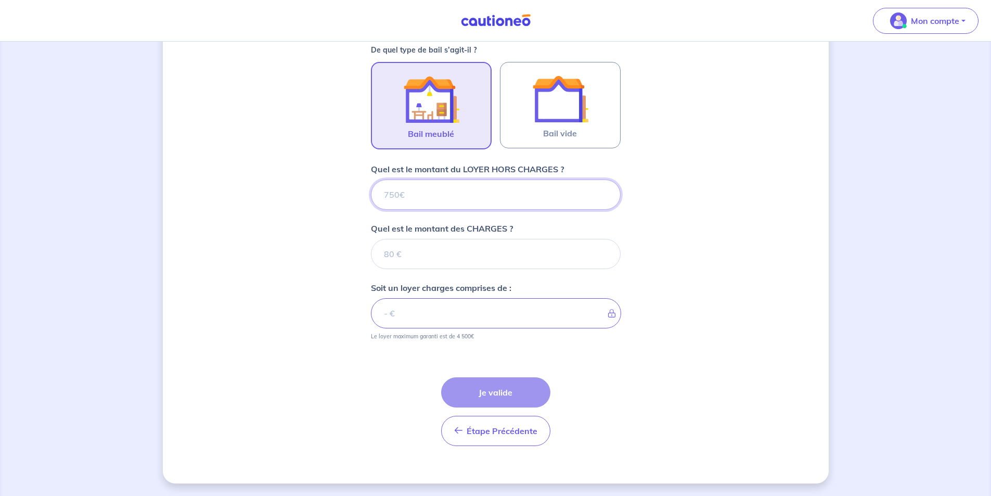
click at [401, 197] on input "Quel est le montant du LOYER HORS CHARGES ?" at bounding box center [496, 194] width 250 height 30
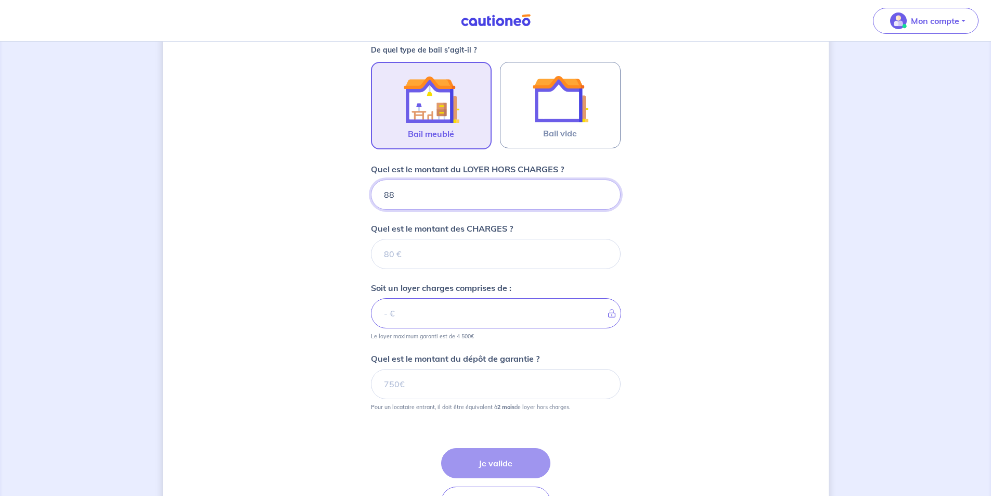
type input "880"
click at [429, 266] on input "Quel est le montant des CHARGES ?" at bounding box center [496, 254] width 250 height 30
type input "90"
type input "970"
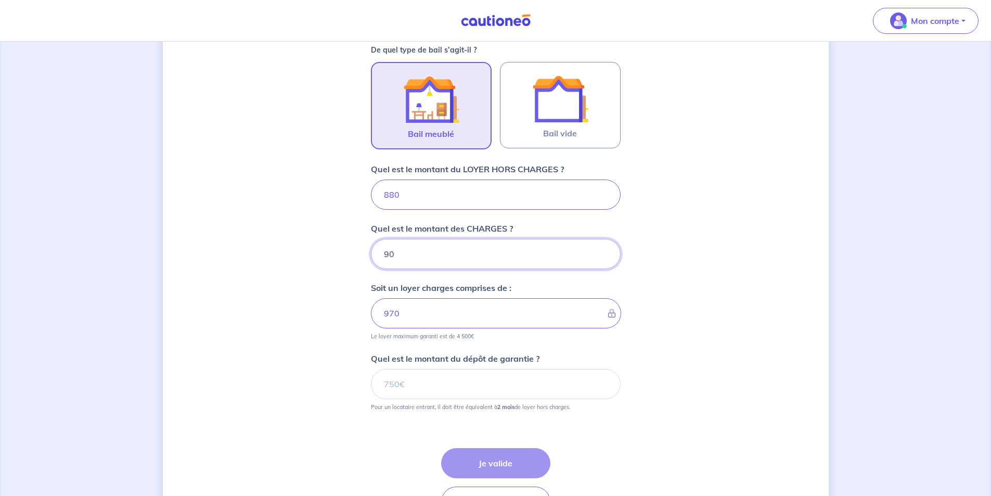
type input "90"
click at [273, 333] on div "Dites-nous en plus sur votre bien Où se situe votre bien en location ? 15 Rue J…" at bounding box center [496, 151] width 666 height 806
click at [395, 391] on input "Quel est le montant du dépôt de garantie ?" at bounding box center [496, 384] width 250 height 30
type input "1760"
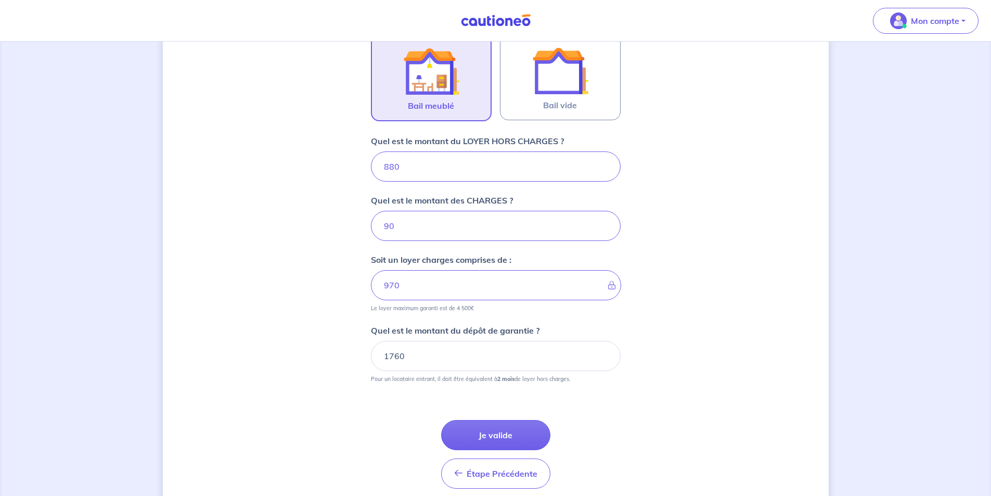
scroll to position [358, 0]
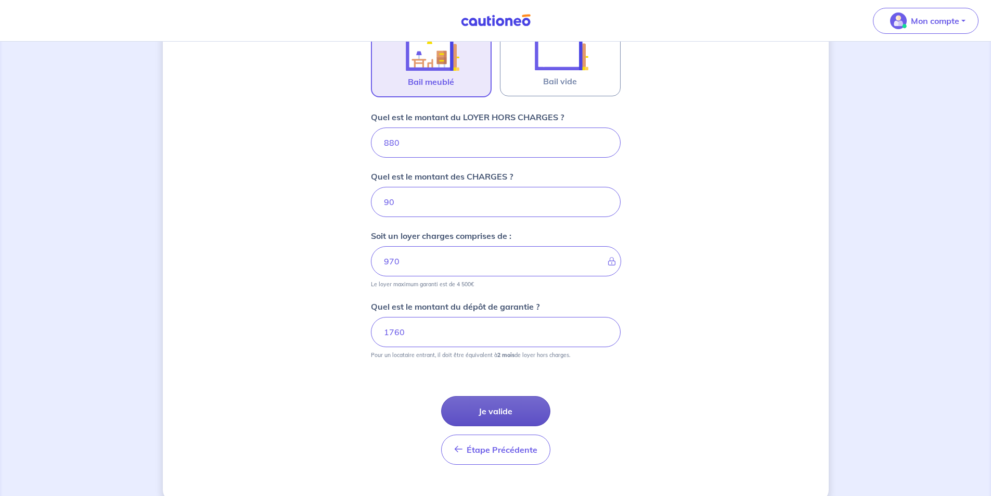
click at [499, 406] on button "Je valide" at bounding box center [495, 411] width 109 height 30
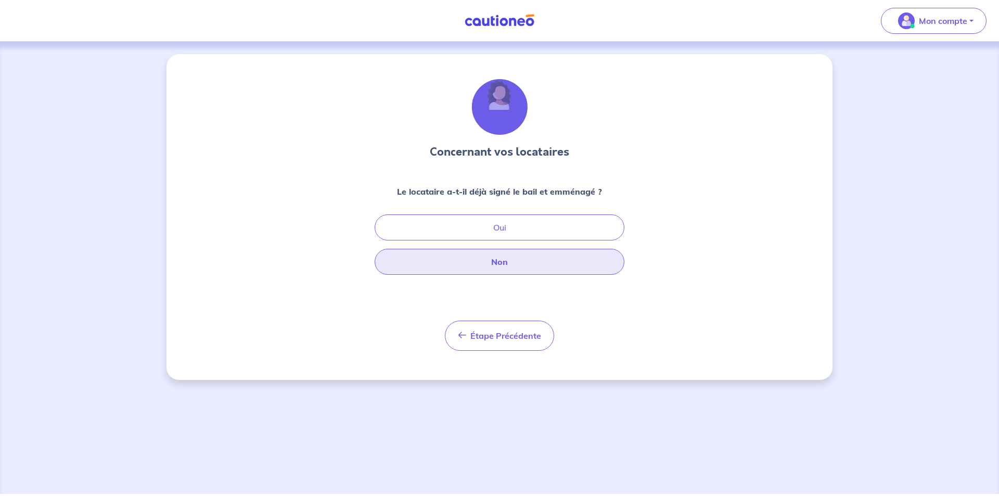
click at [510, 258] on button "Non" at bounding box center [500, 262] width 250 height 26
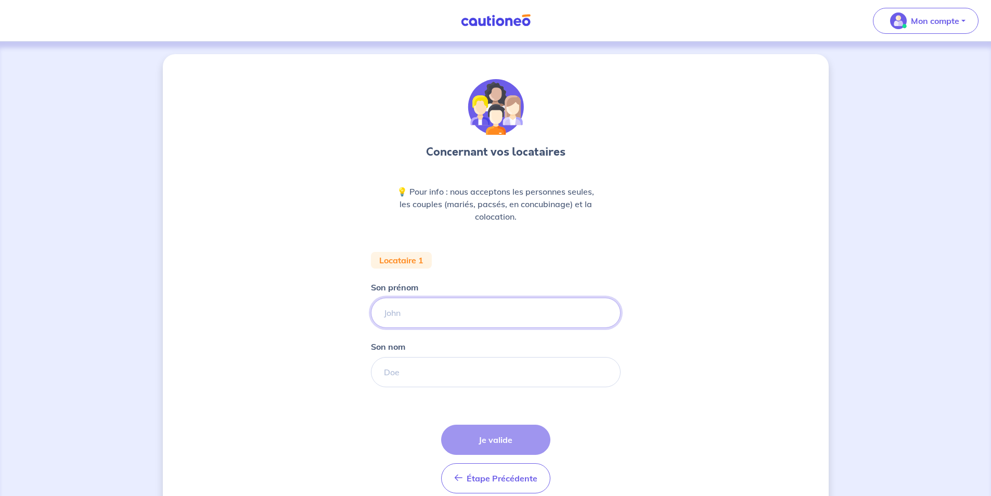
click at [449, 313] on input "Son prénom" at bounding box center [496, 313] width 250 height 30
paste input "Post1982*"
type input "Post1982*"
drag, startPoint x: 433, startPoint y: 315, endPoint x: 267, endPoint y: 311, distance: 166.0
click at [267, 311] on div "Concernant vos locataires 💡 Pour info : nous acceptons les personnes seules, le…" at bounding box center [496, 292] width 666 height 476
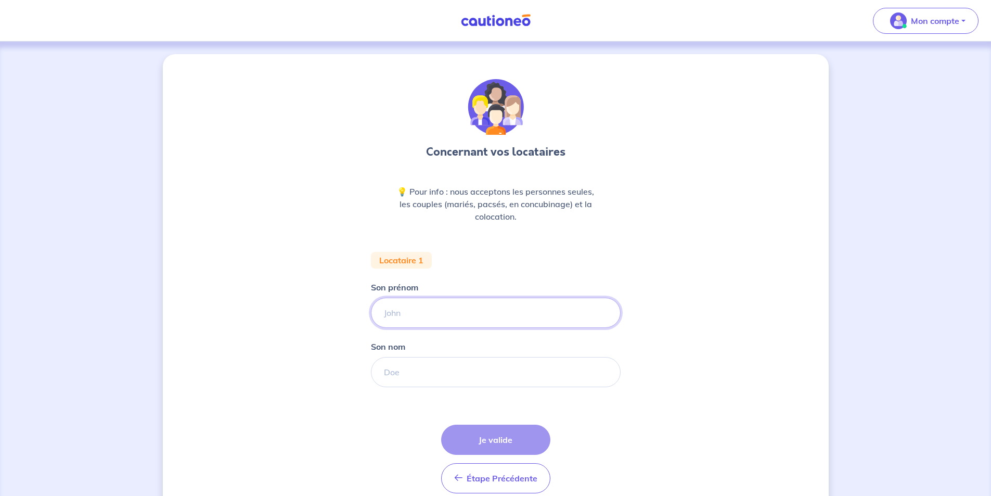
click at [433, 306] on input "Son prénom" at bounding box center [496, 313] width 250 height 30
paste input "Kazantzev"
type input "Kazantzev"
click at [420, 367] on input "Son nom" at bounding box center [496, 372] width 250 height 30
paste input "Kazantzev"
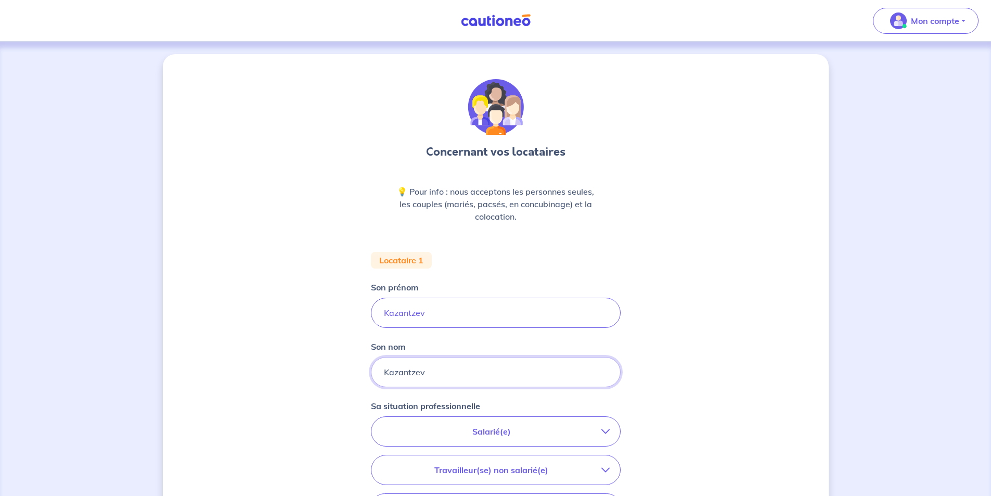
type input "Kazantzev"
drag, startPoint x: 435, startPoint y: 317, endPoint x: 349, endPoint y: 307, distance: 86.4
click at [349, 307] on div "Concernant vos locataires 💡 Pour info : nous acceptons les personnes seules, le…" at bounding box center [496, 382] width 666 height 657
click at [480, 308] on input "Son prénom" at bounding box center [496, 313] width 250 height 30
paste input "Angelina"
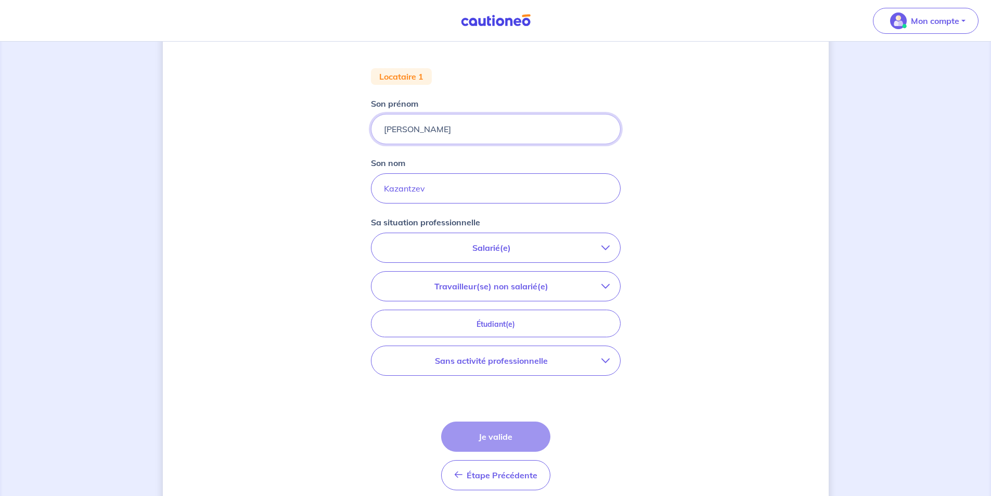
scroll to position [208, 0]
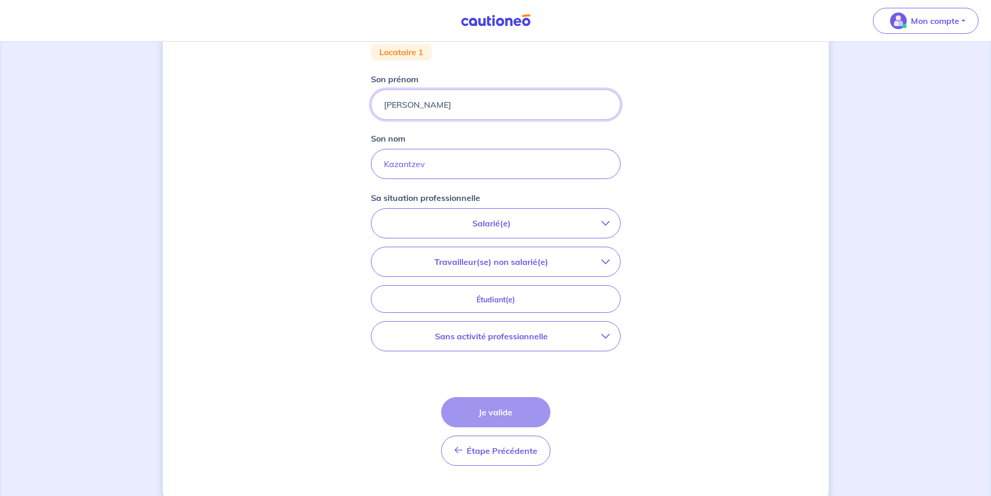
type input "Angelina"
click at [507, 215] on button "Salarié(e)" at bounding box center [495, 223] width 249 height 29
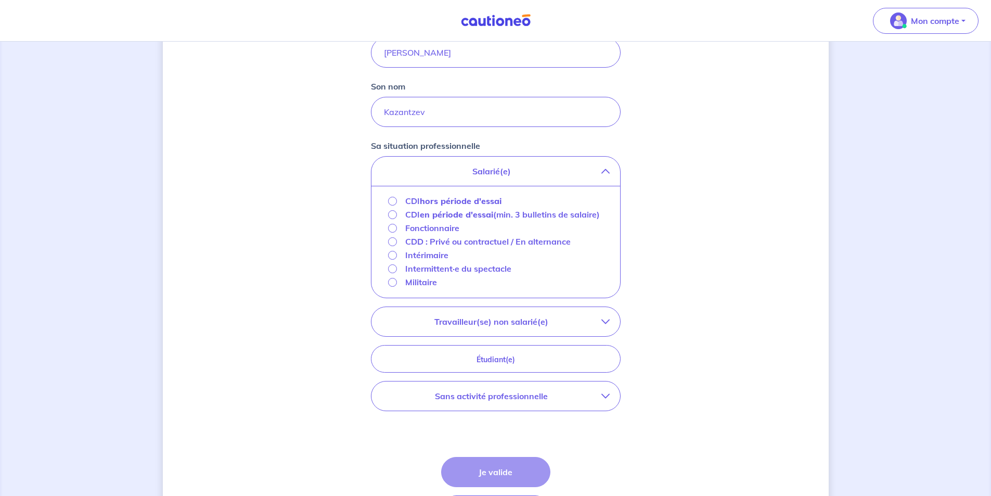
click at [463, 202] on strong "hors période d'essai" at bounding box center [461, 201] width 82 height 10
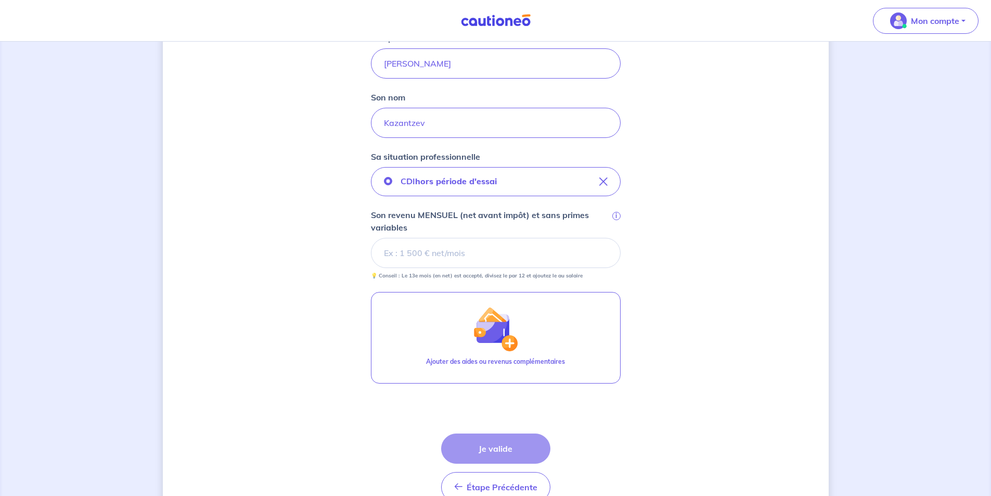
scroll to position [301, 0]
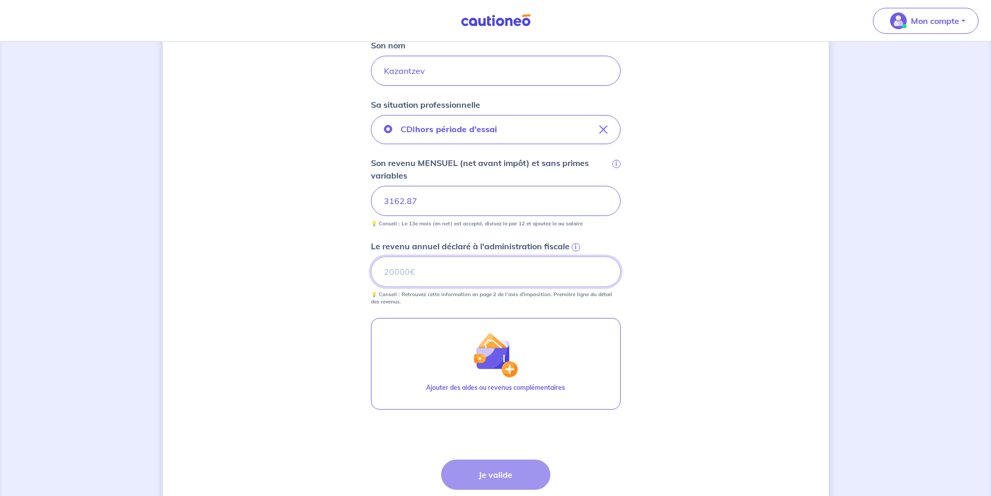
click at [470, 273] on input "Le revenu annuel déclaré à l'administration fiscale i" at bounding box center [496, 271] width 250 height 30
paste input "31282"
type input "31282"
click at [370, 458] on div "Concernant vos locataires 💡 Pour info : nous acceptons les personnes seules, le…" at bounding box center [496, 159] width 666 height 812
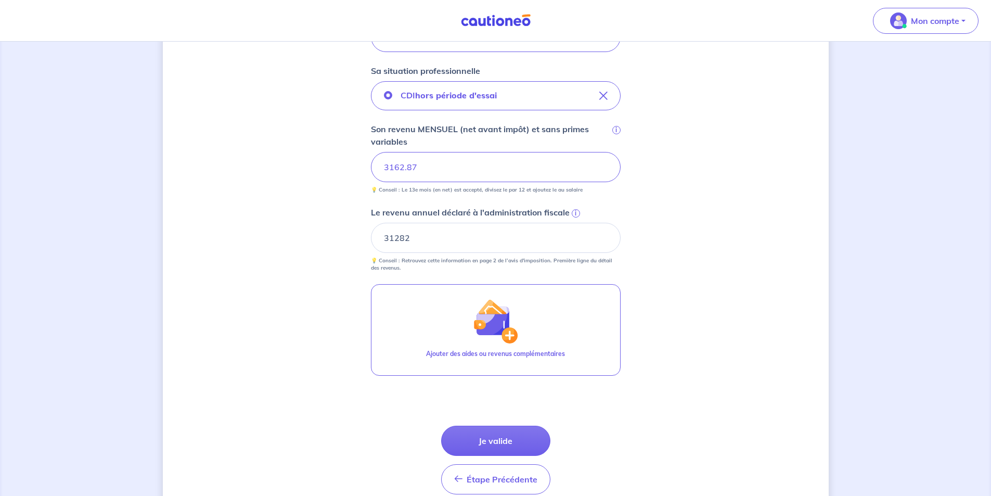
scroll to position [353, 0]
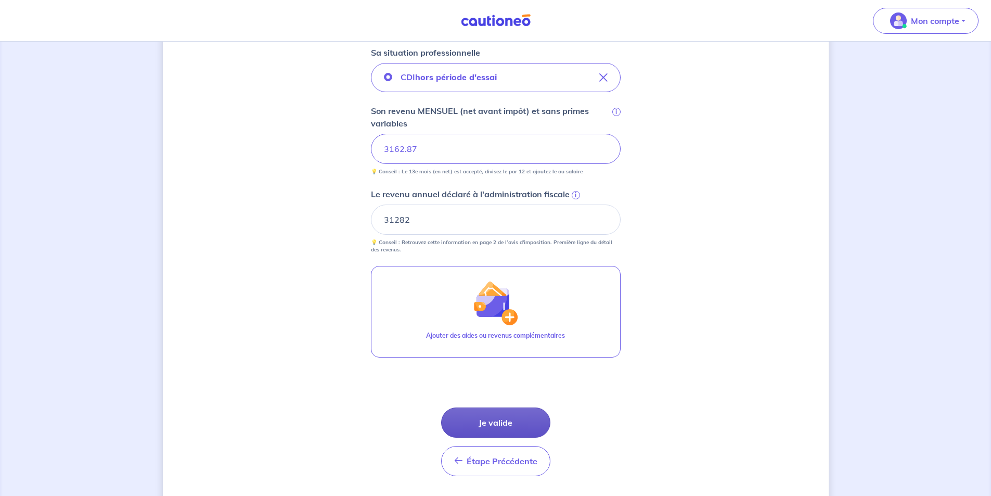
click at [485, 423] on button "Je valide" at bounding box center [495, 422] width 109 height 30
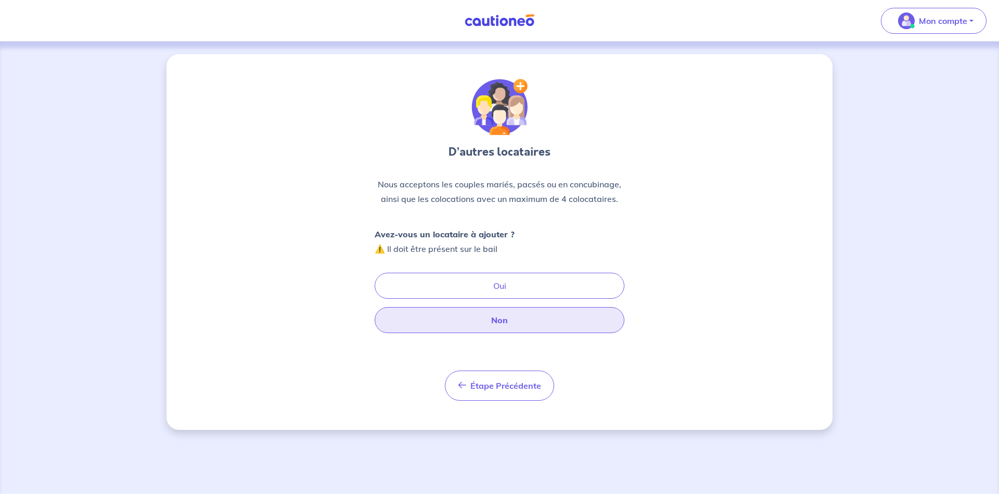
click at [487, 314] on button "Non" at bounding box center [500, 320] width 250 height 26
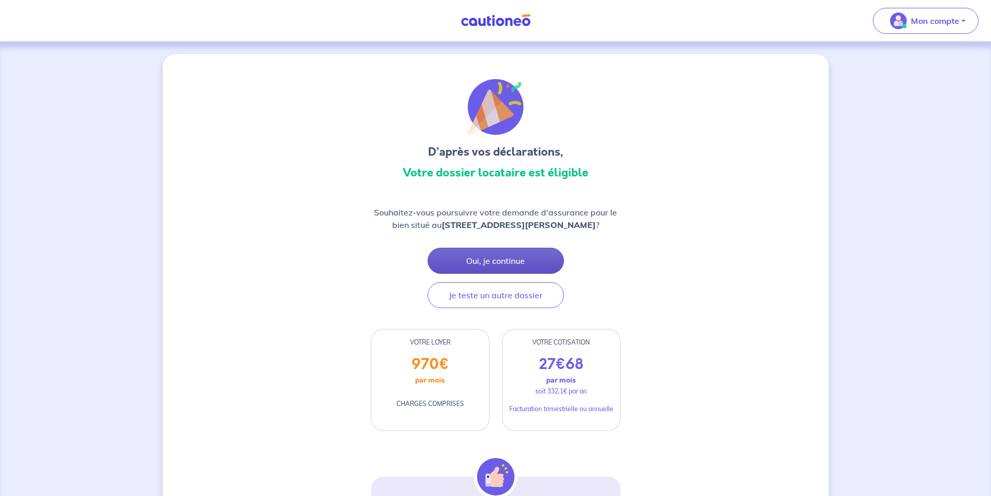
click at [491, 262] on button "Oui, je continue" at bounding box center [496, 261] width 136 height 26
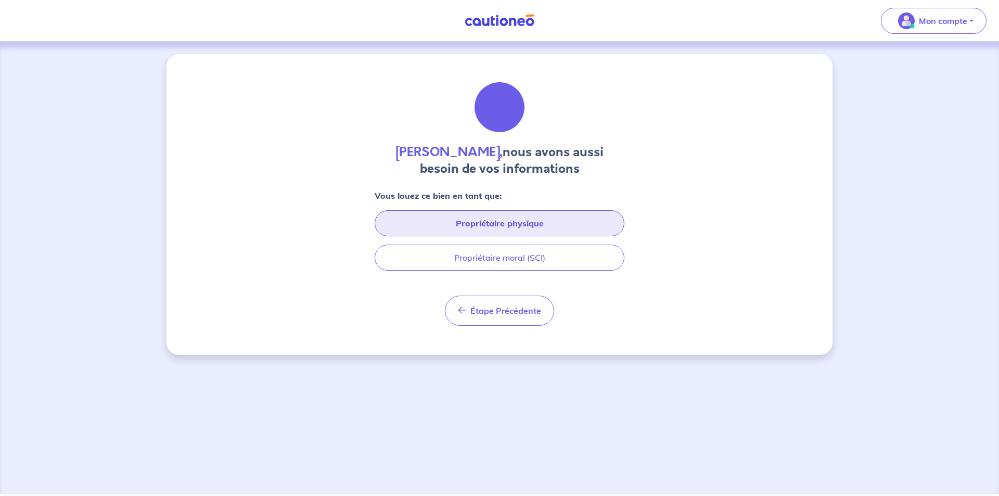
click at [478, 229] on button "Propriétaire physique" at bounding box center [500, 223] width 250 height 26
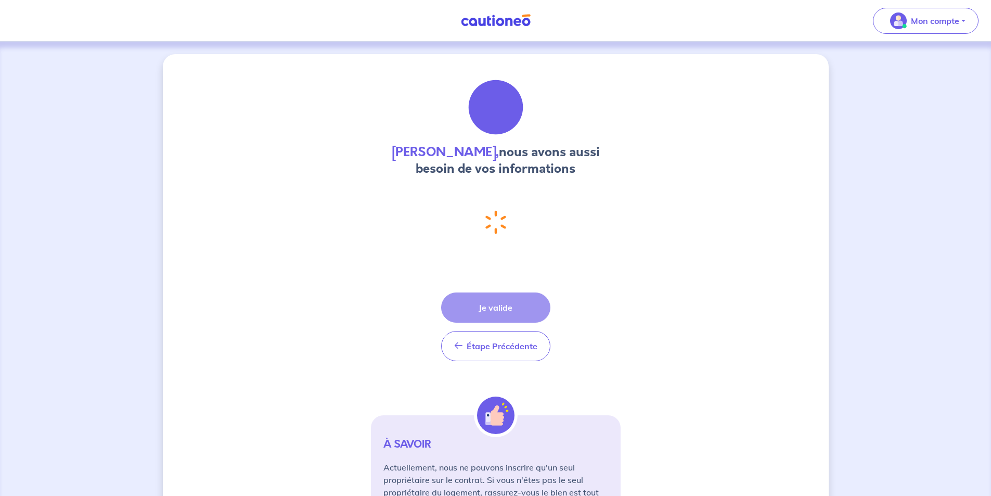
select select "FR"
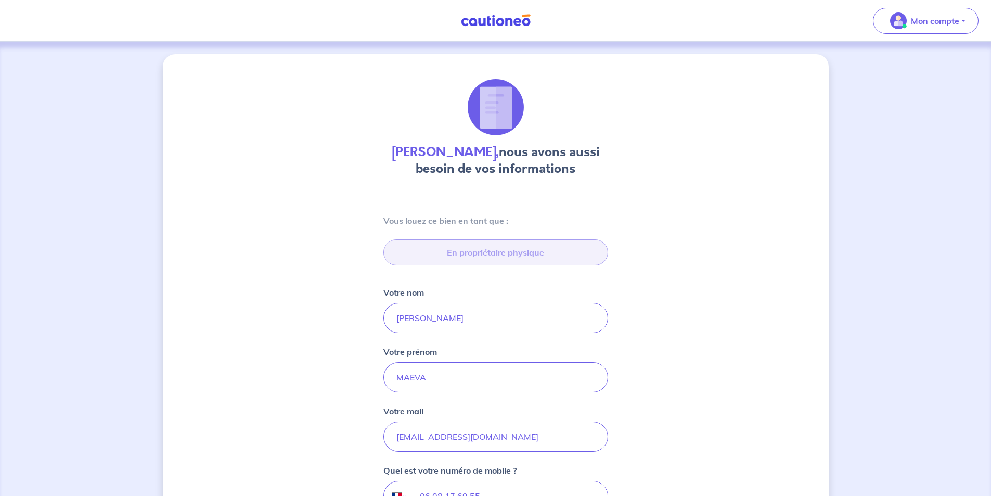
type input "121 Impasse [PERSON_NAME], 74100 Etrembières"
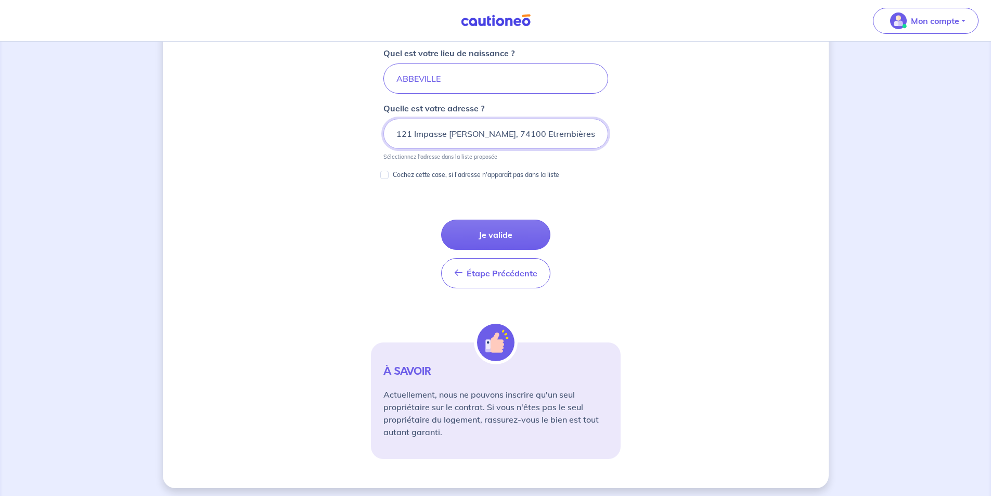
scroll to position [540, 0]
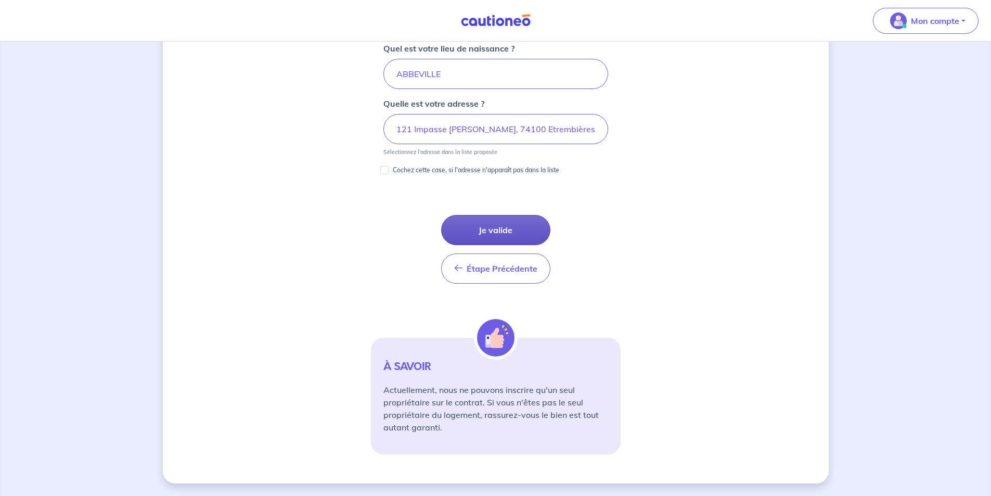
click at [504, 236] on button "Je valide" at bounding box center [495, 230] width 109 height 30
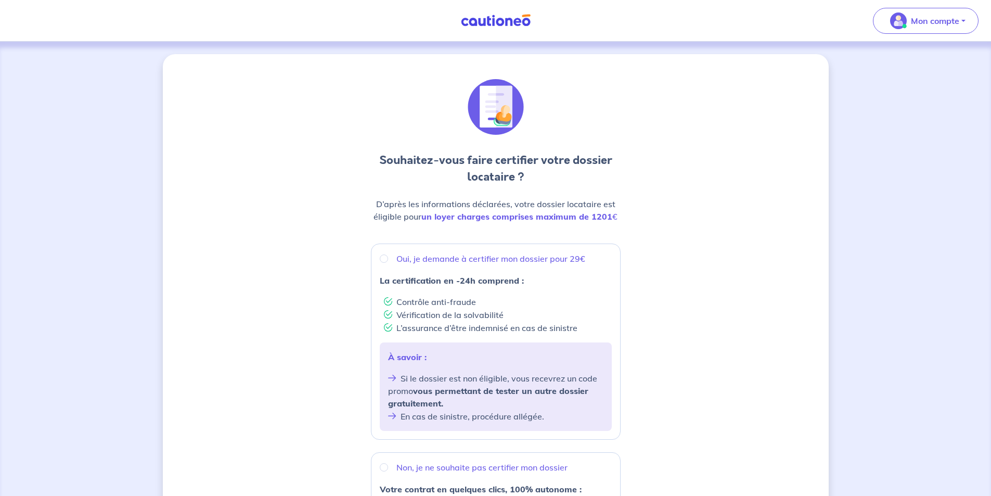
click at [403, 259] on p "Oui, je demande à certifier mon dossier pour 29€" at bounding box center [490, 258] width 189 height 12
click at [388, 259] on input "Oui, je demande à certifier mon dossier pour 29€" at bounding box center [384, 258] width 8 height 8
radio input "true"
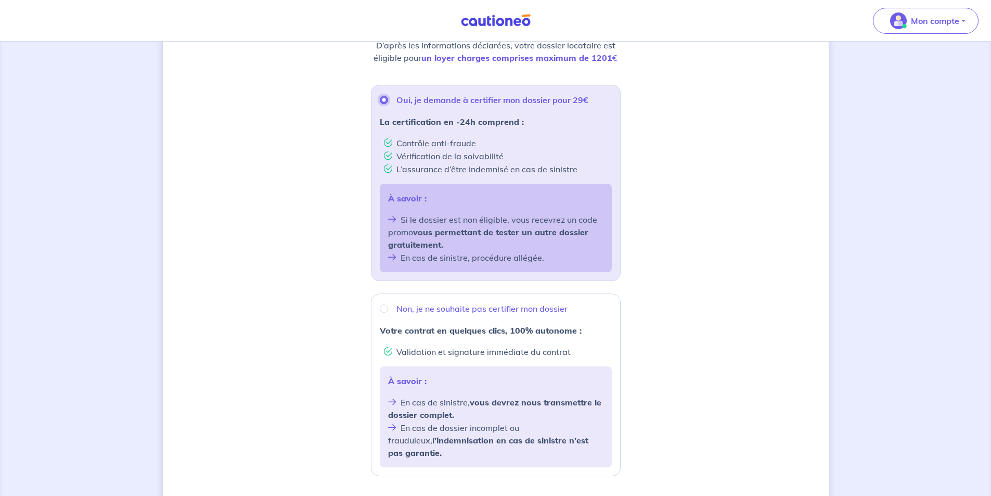
scroll to position [282, 0]
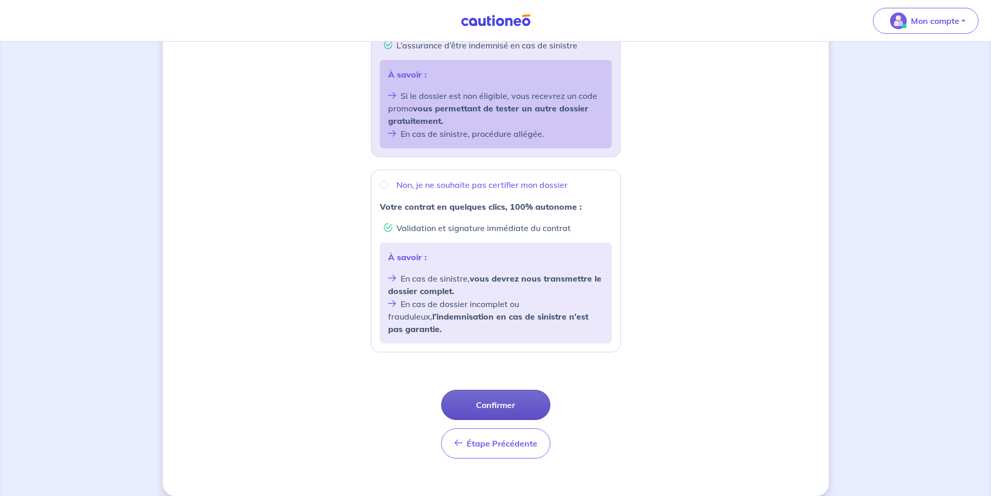
click at [473, 399] on button "Confirmer" at bounding box center [495, 405] width 109 height 30
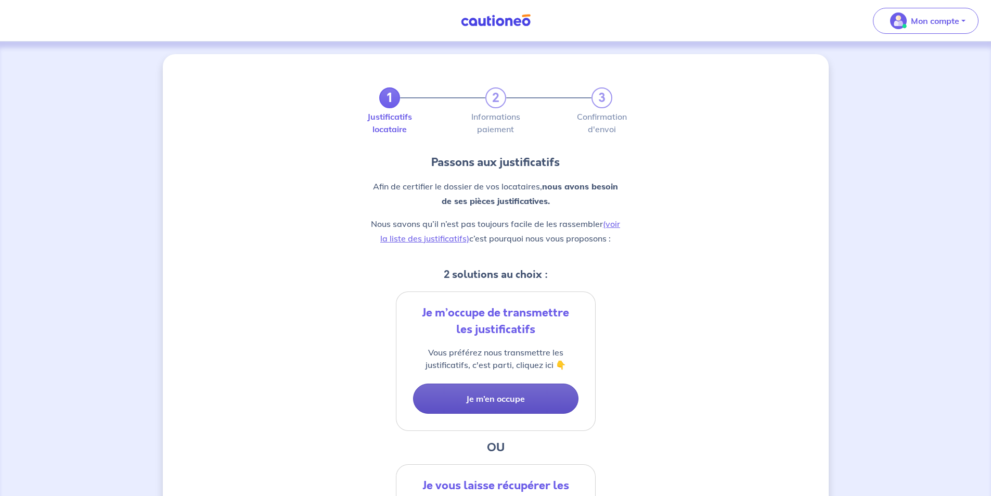
click at [473, 399] on button "Je m’en occupe" at bounding box center [495, 398] width 165 height 30
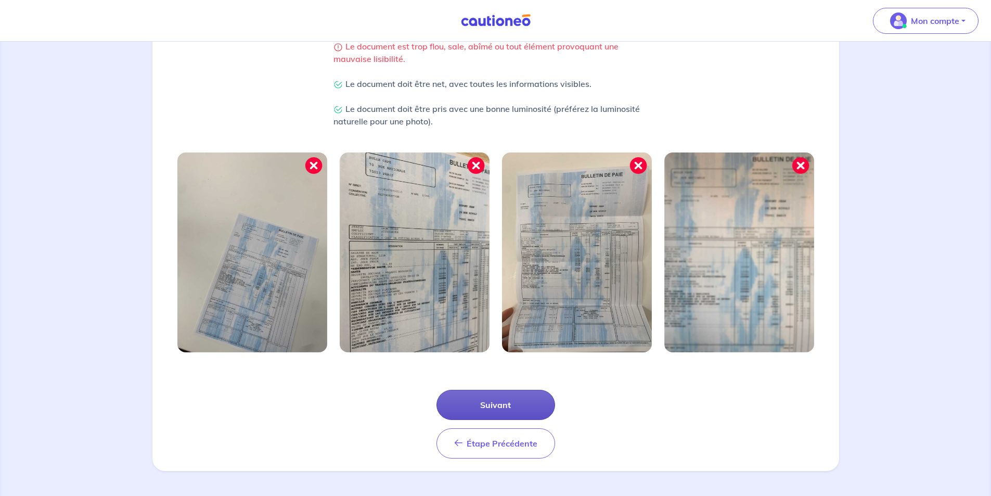
click at [512, 411] on button "Suivant" at bounding box center [495, 405] width 119 height 30
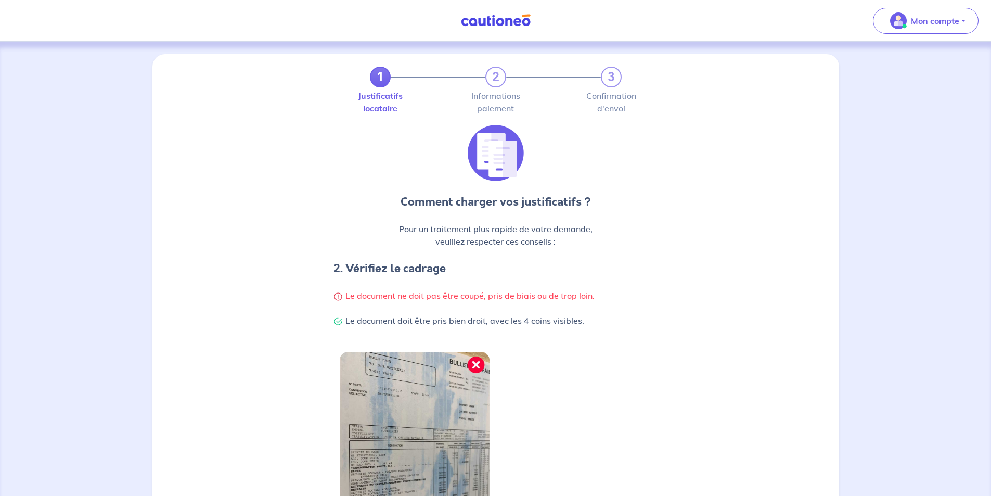
scroll to position [199, 0]
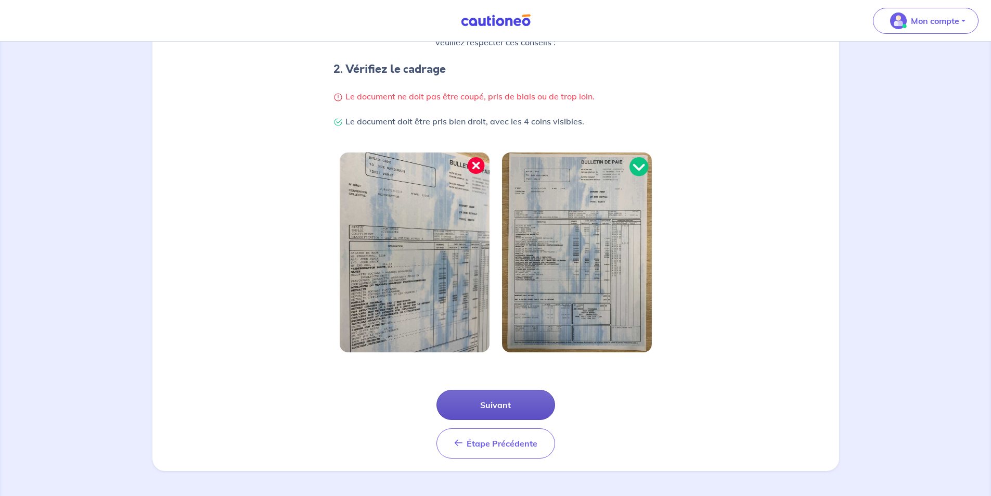
click at [512, 411] on button "Suivant" at bounding box center [495, 405] width 119 height 30
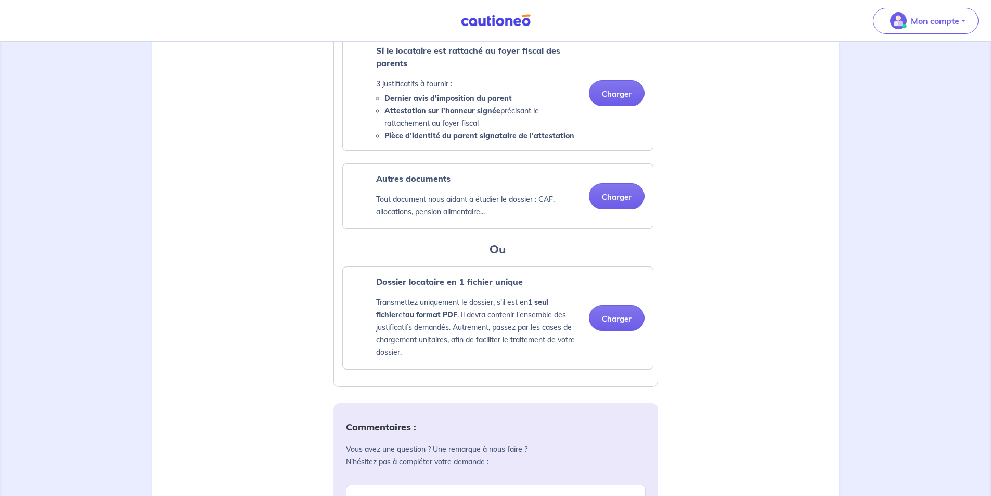
scroll to position [780, 0]
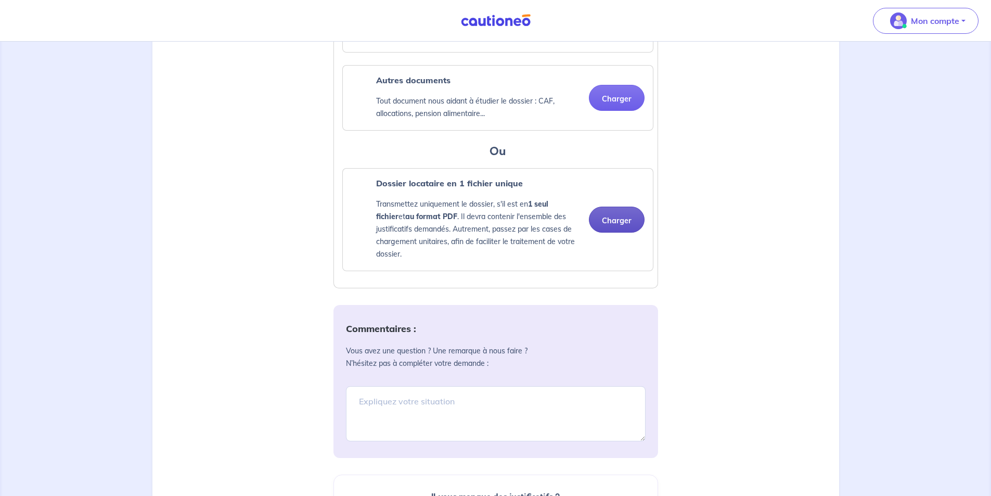
click at [615, 233] on button "Charger" at bounding box center [617, 220] width 56 height 26
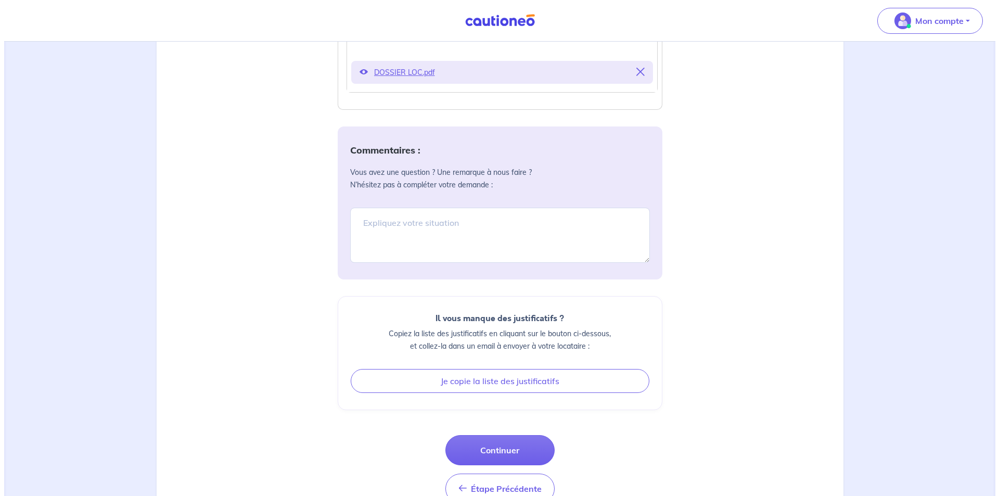
scroll to position [1043, 0]
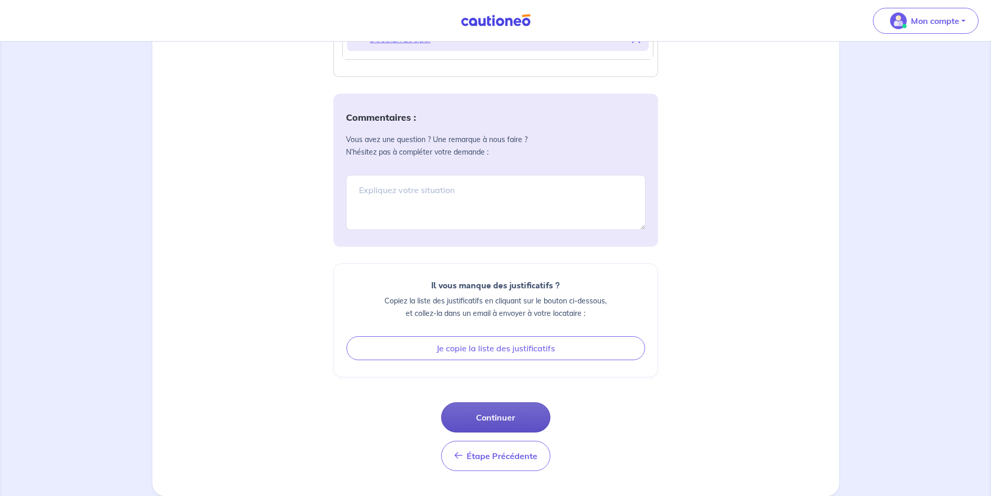
click at [494, 415] on button "Continuer" at bounding box center [495, 417] width 109 height 30
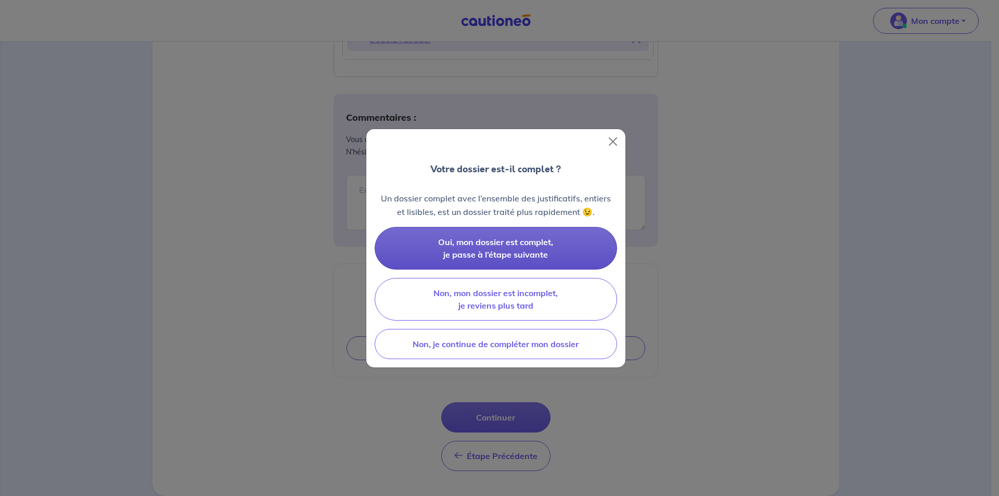
click at [514, 254] on span "Oui, mon dossier est complet, je passe à l’étape suivante" at bounding box center [495, 248] width 115 height 23
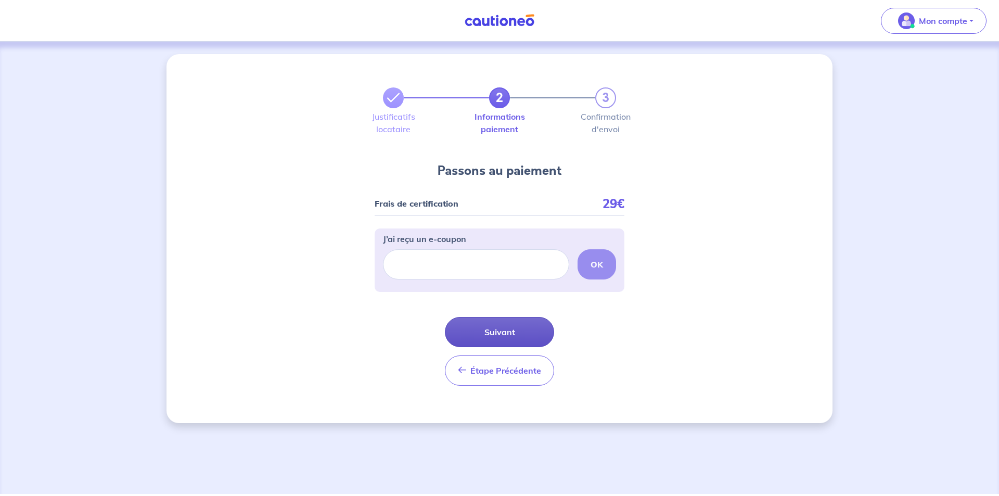
click at [509, 333] on button "Suivant" at bounding box center [499, 332] width 109 height 30
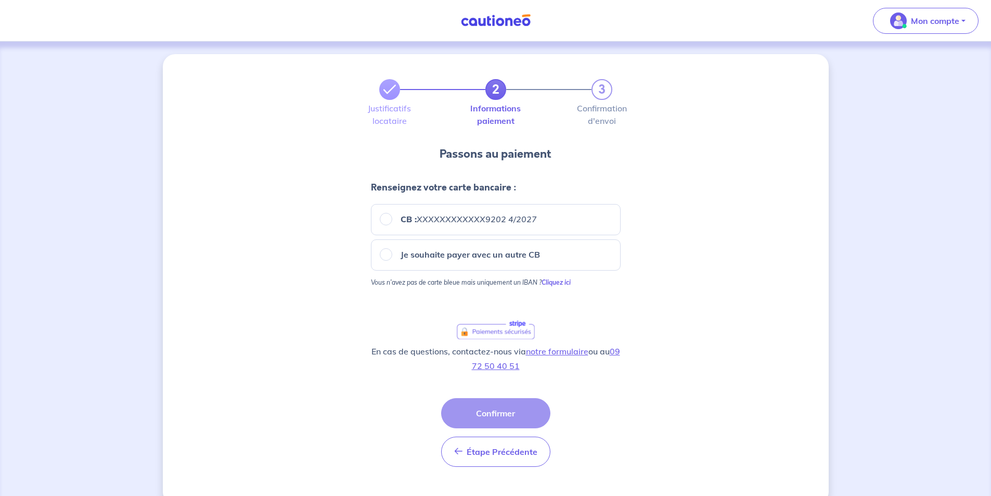
click at [419, 218] on em "XXXXXXXXXXXX9202 4/2027" at bounding box center [477, 219] width 120 height 10
click at [392, 218] on input "CB : XXXXXXXXXXXX9202 4/2027" at bounding box center [386, 219] width 12 height 12
radio input "true"
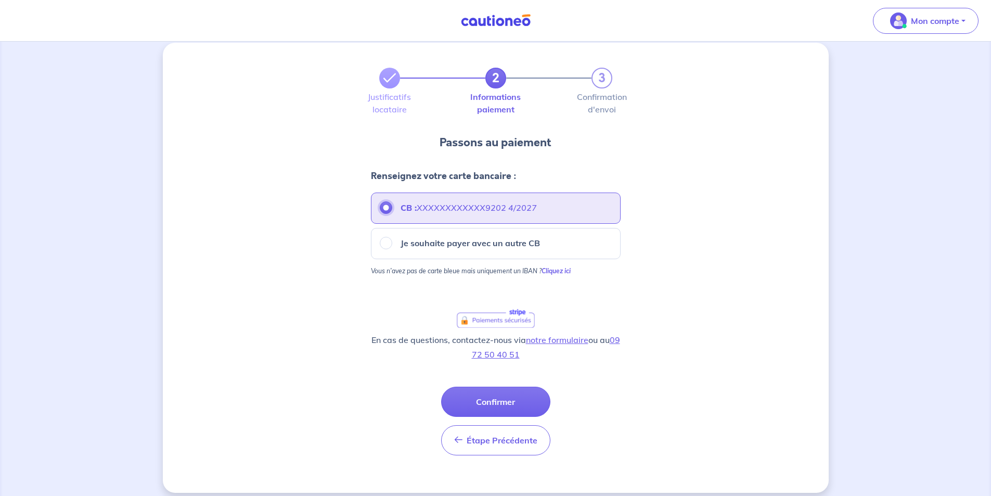
scroll to position [21, 0]
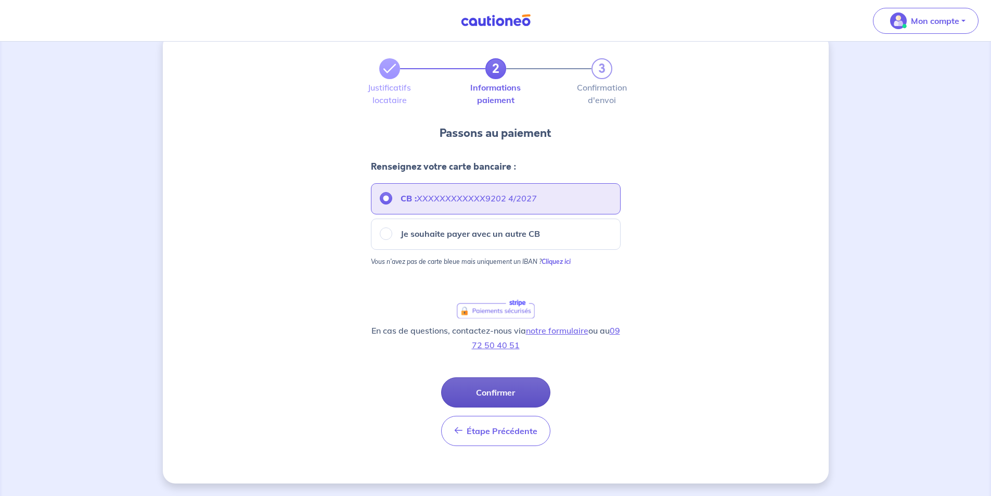
click at [504, 392] on button "Confirmer" at bounding box center [495, 392] width 109 height 30
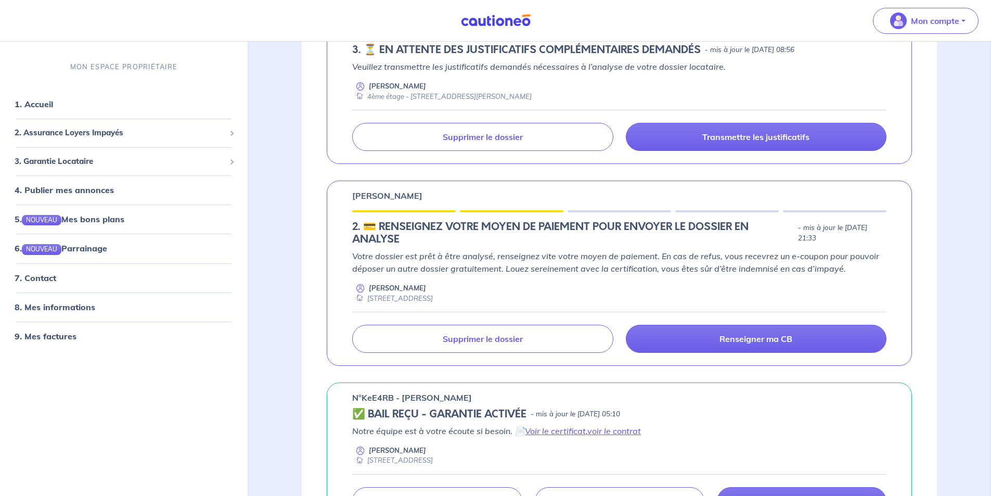
scroll to position [624, 0]
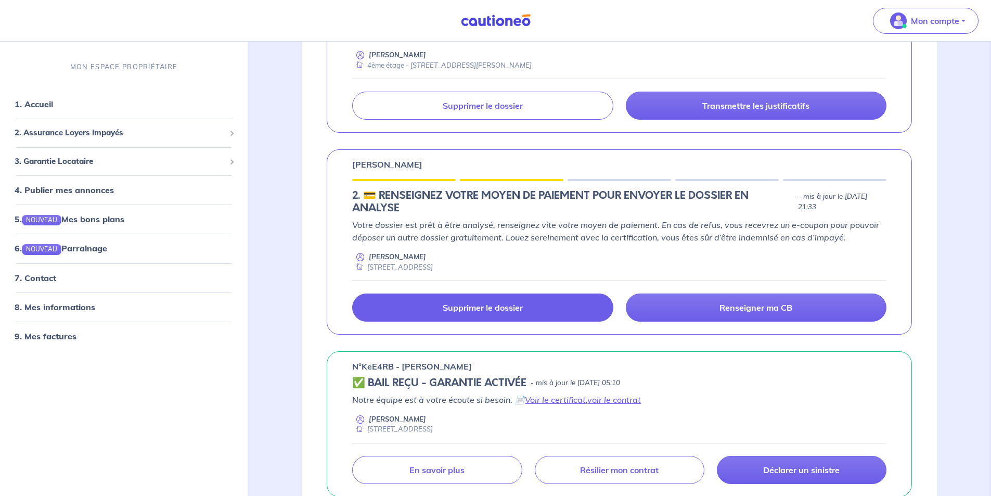
click at [440, 303] on link "Supprimer le dossier" at bounding box center [482, 307] width 261 height 28
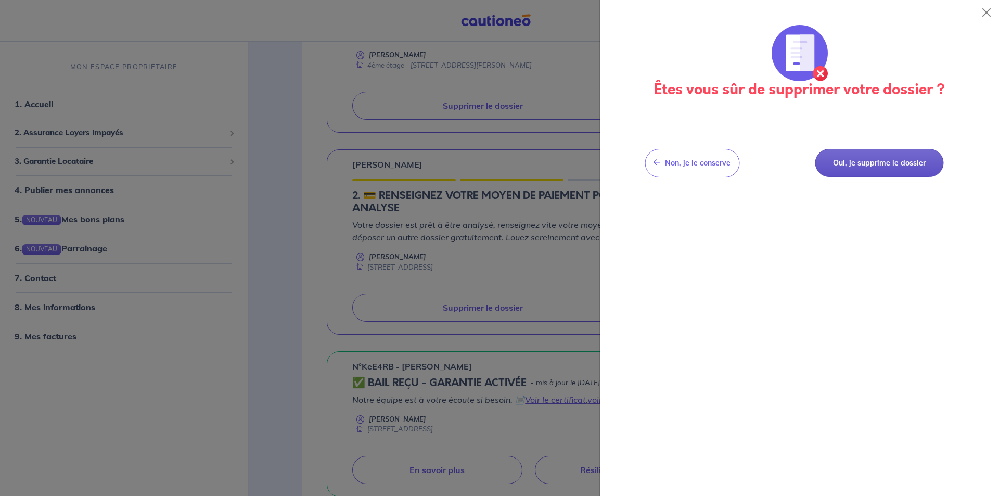
click at [887, 167] on button "Oui, je supprime le dossier" at bounding box center [879, 163] width 128 height 29
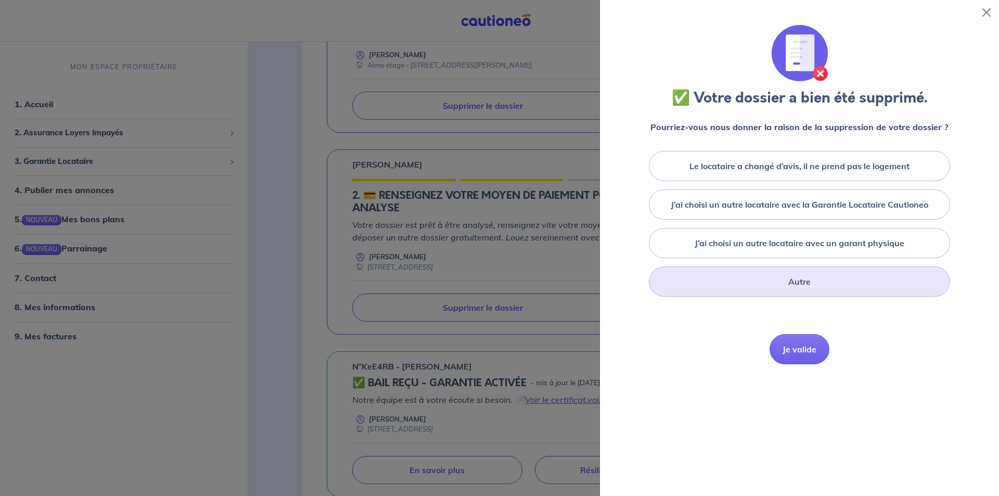
click at [809, 277] on label "Autre" at bounding box center [799, 281] width 22 height 12
click at [0, 0] on input "Autre" at bounding box center [0, 0] width 0 height 0
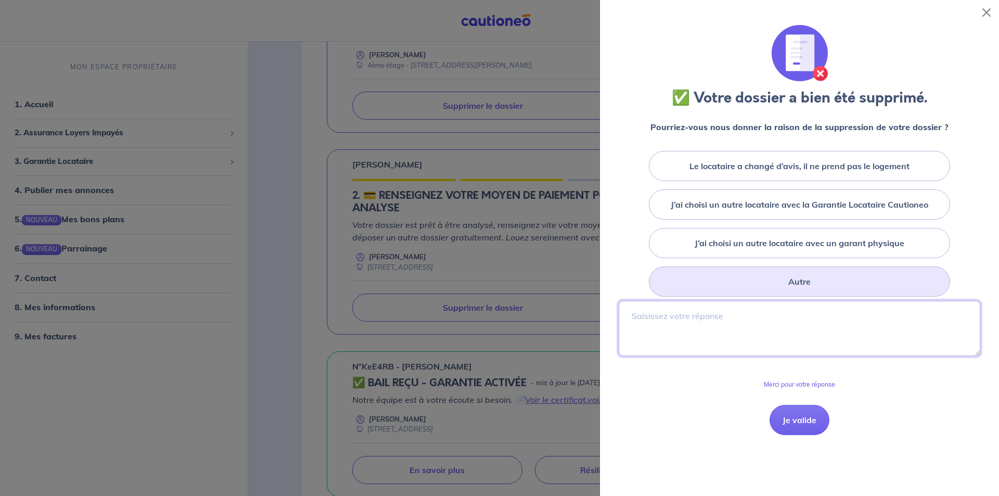
click at [766, 334] on textarea at bounding box center [799, 328] width 362 height 55
type textarea "doublon"
click at [793, 424] on button "Je valide" at bounding box center [799, 420] width 60 height 30
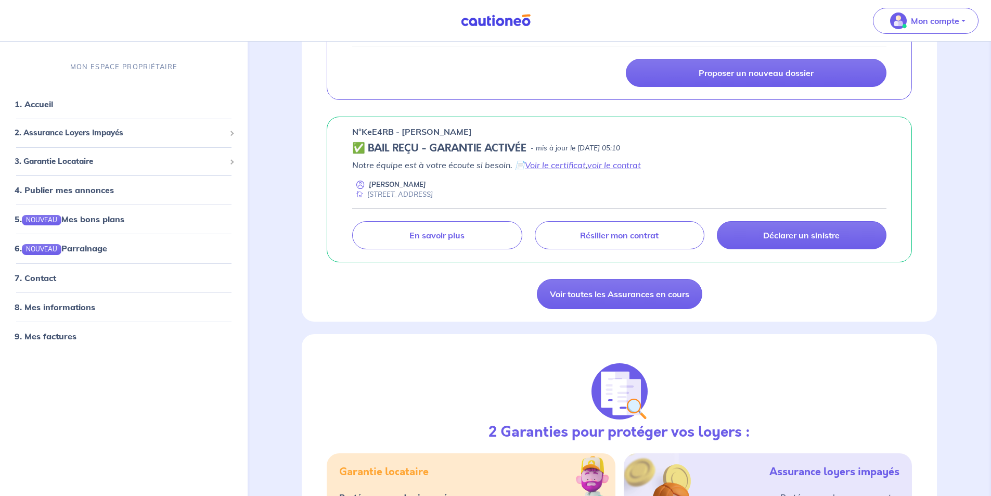
scroll to position [832, 0]
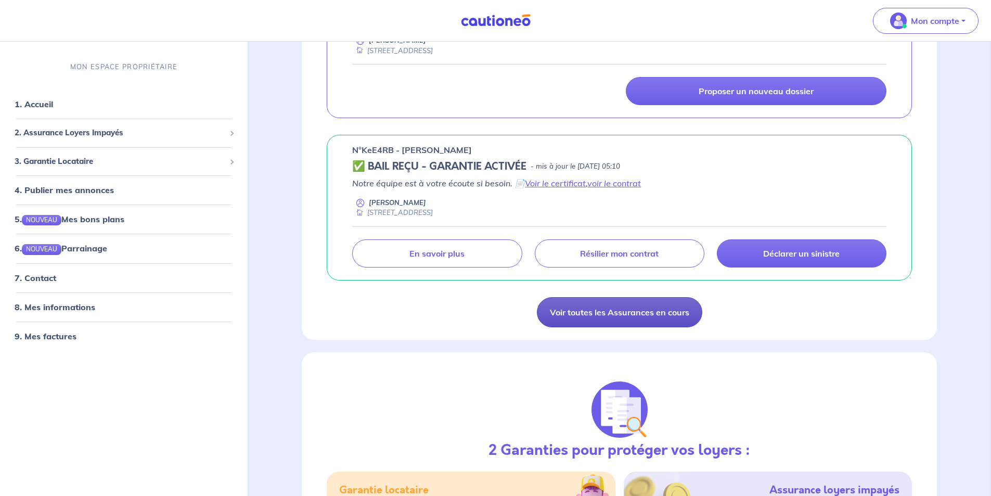
click at [656, 313] on link "Voir toutes les Assurances en cours" at bounding box center [619, 312] width 165 height 30
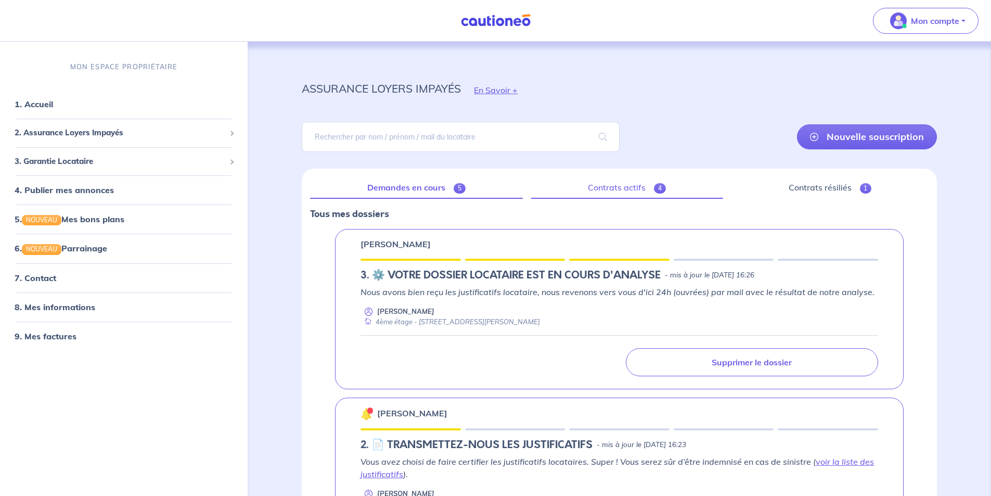
click at [632, 187] on link "Contrats actifs 4" at bounding box center [627, 188] width 192 height 22
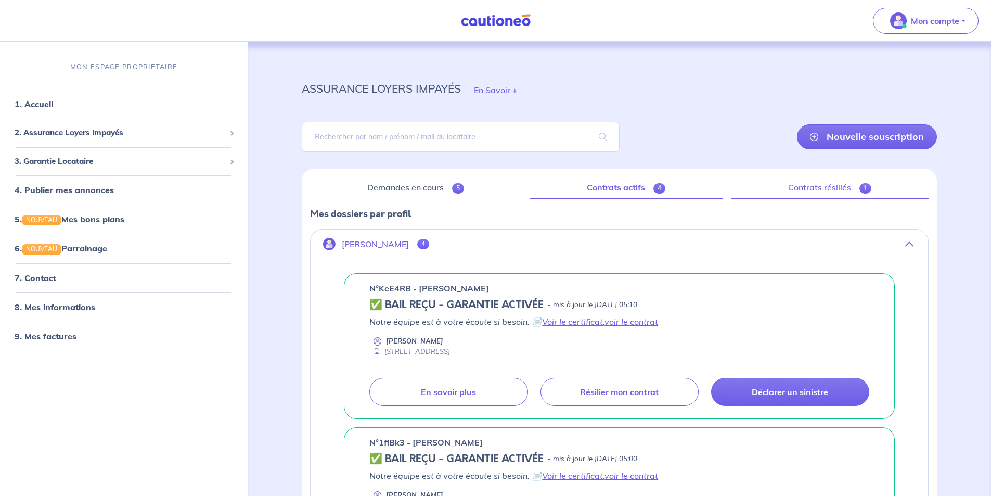
click at [807, 185] on link "Contrats résiliés 1" at bounding box center [830, 188] width 198 height 22
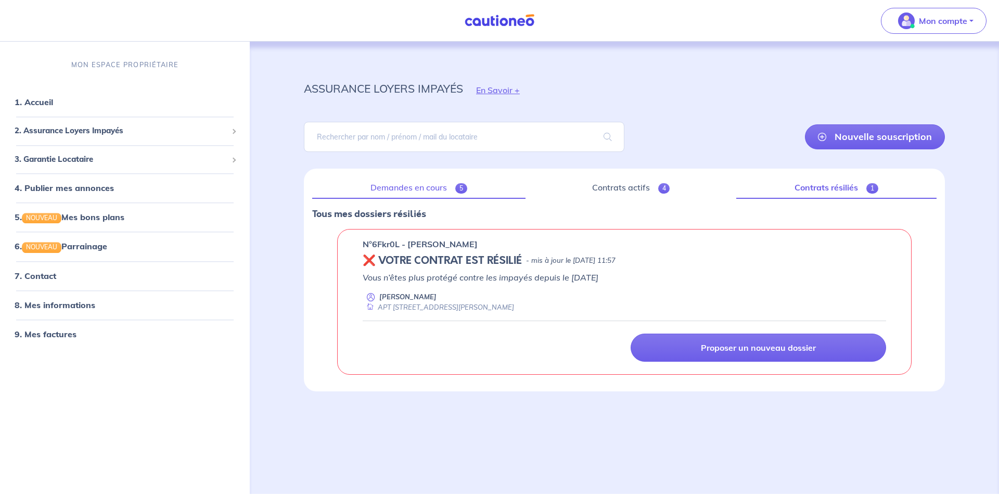
click at [403, 195] on link "Demandes en cours 5" at bounding box center [418, 188] width 213 height 22
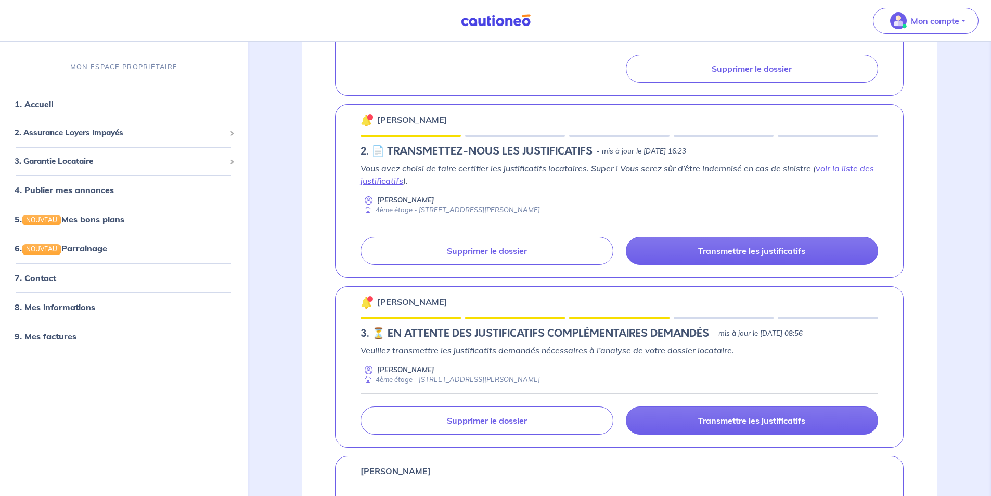
scroll to position [312, 0]
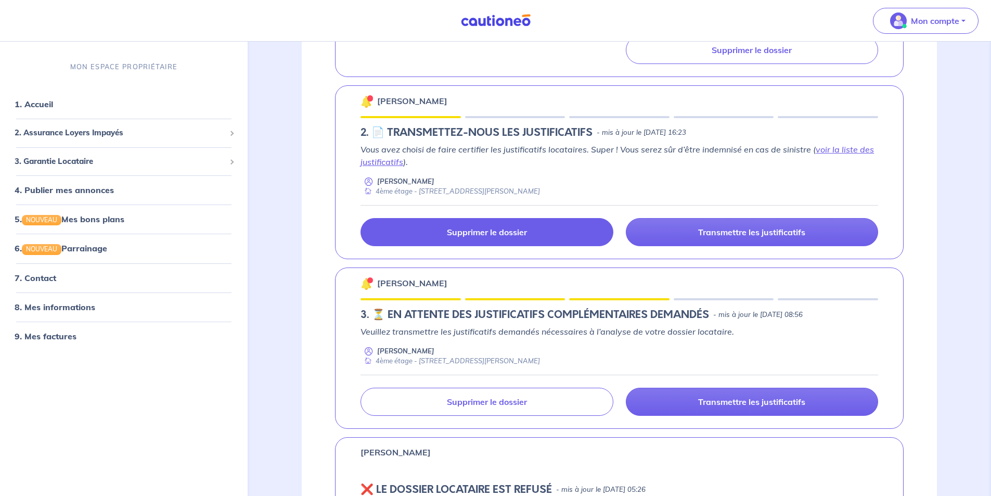
click at [469, 237] on link "Supprimer le dossier" at bounding box center [486, 232] width 252 height 28
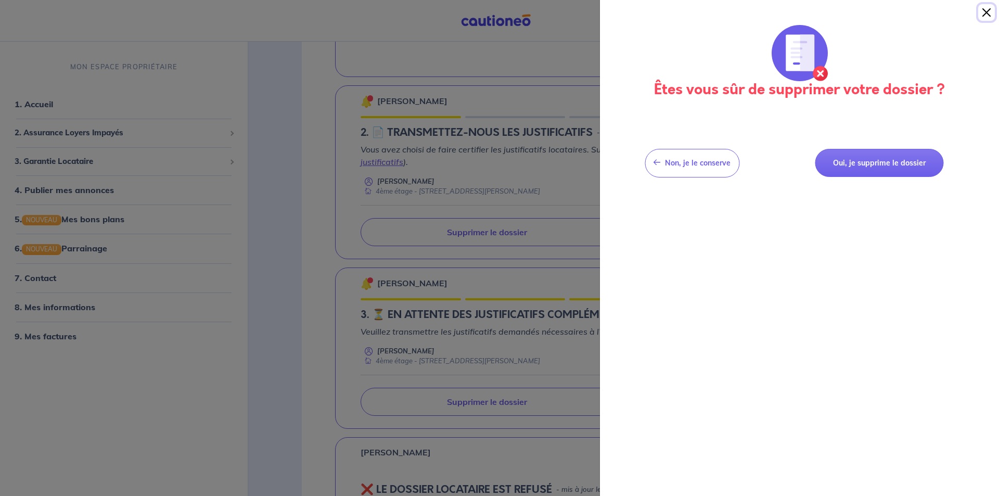
click at [988, 14] on button "Close" at bounding box center [986, 12] width 17 height 17
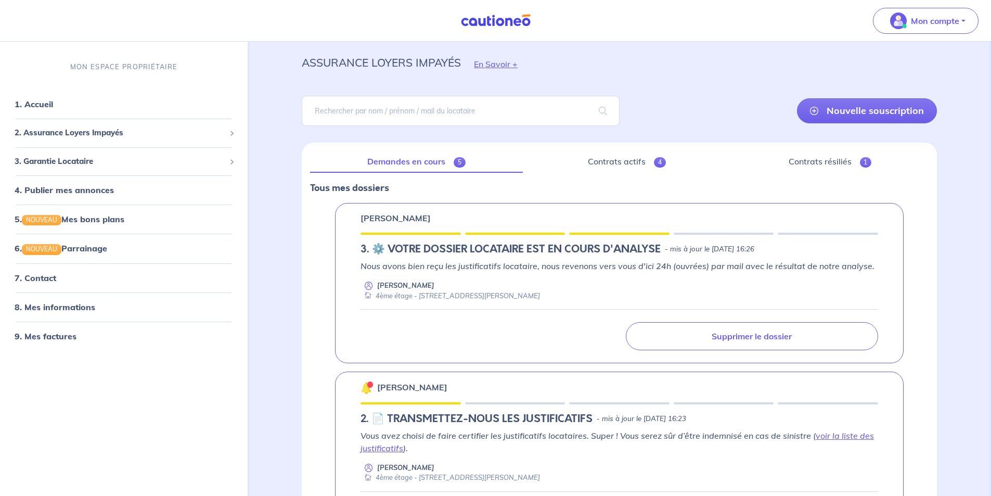
scroll to position [0, 0]
